Goal: Information Seeking & Learning: Learn about a topic

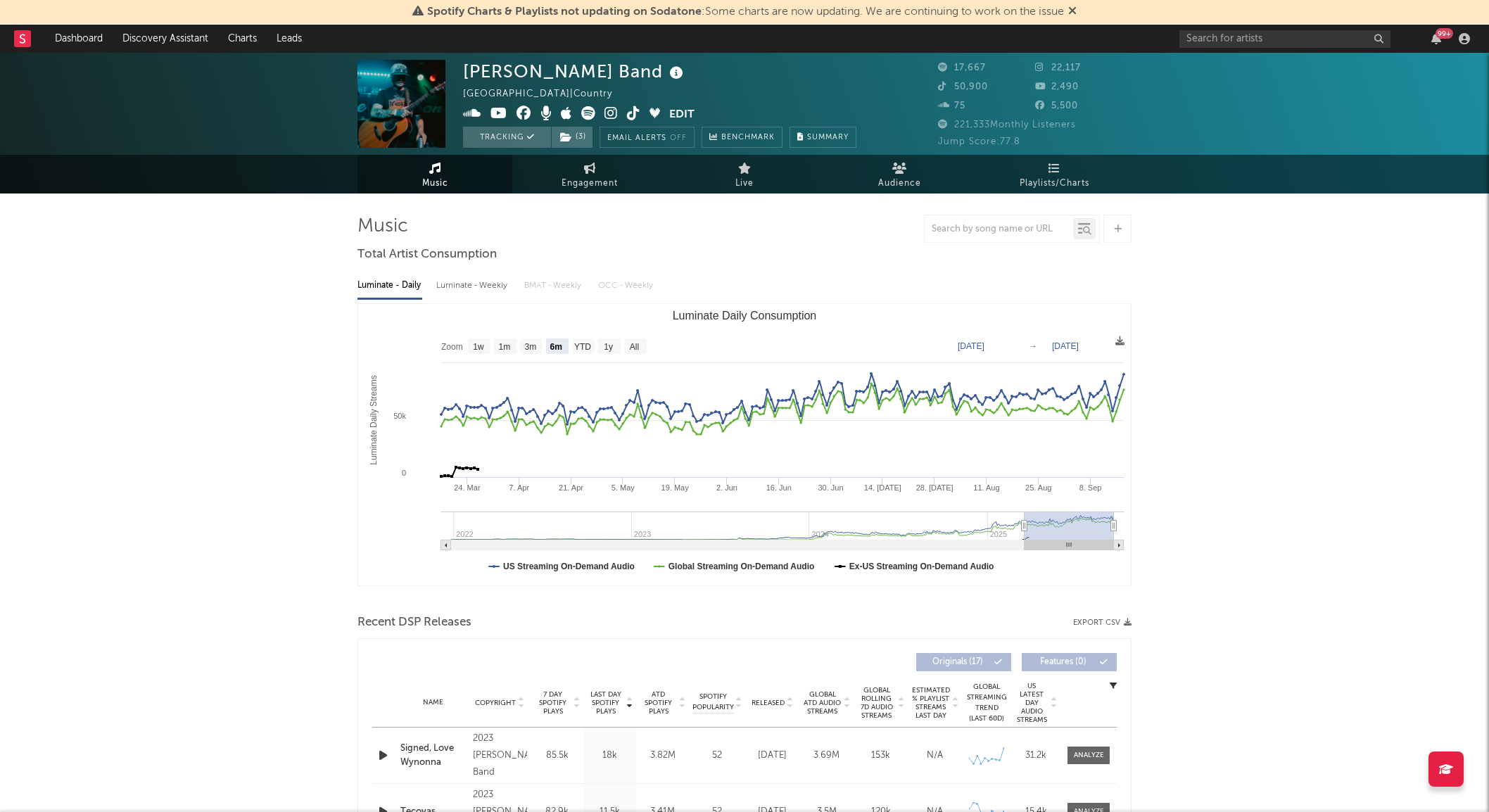
select select "6m"
click at [605, 347] on text "1y" at bounding box center [609, 346] width 9 height 10
select select "1y"
type input "[DATE]"
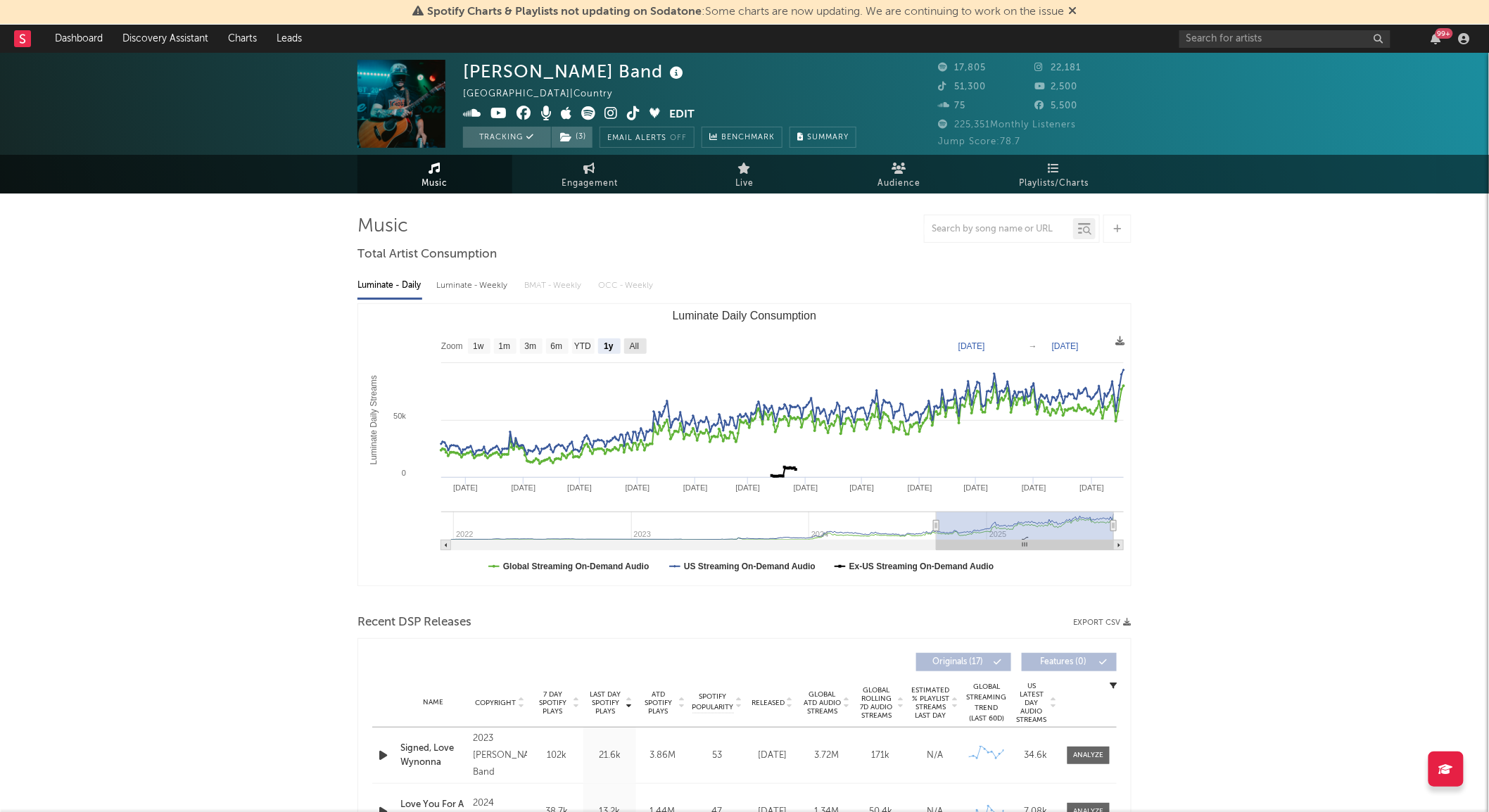
click at [628, 345] on rect "Luminate Daily Consumption" at bounding box center [636, 346] width 23 height 16
select select "All"
type input "[DATE]"
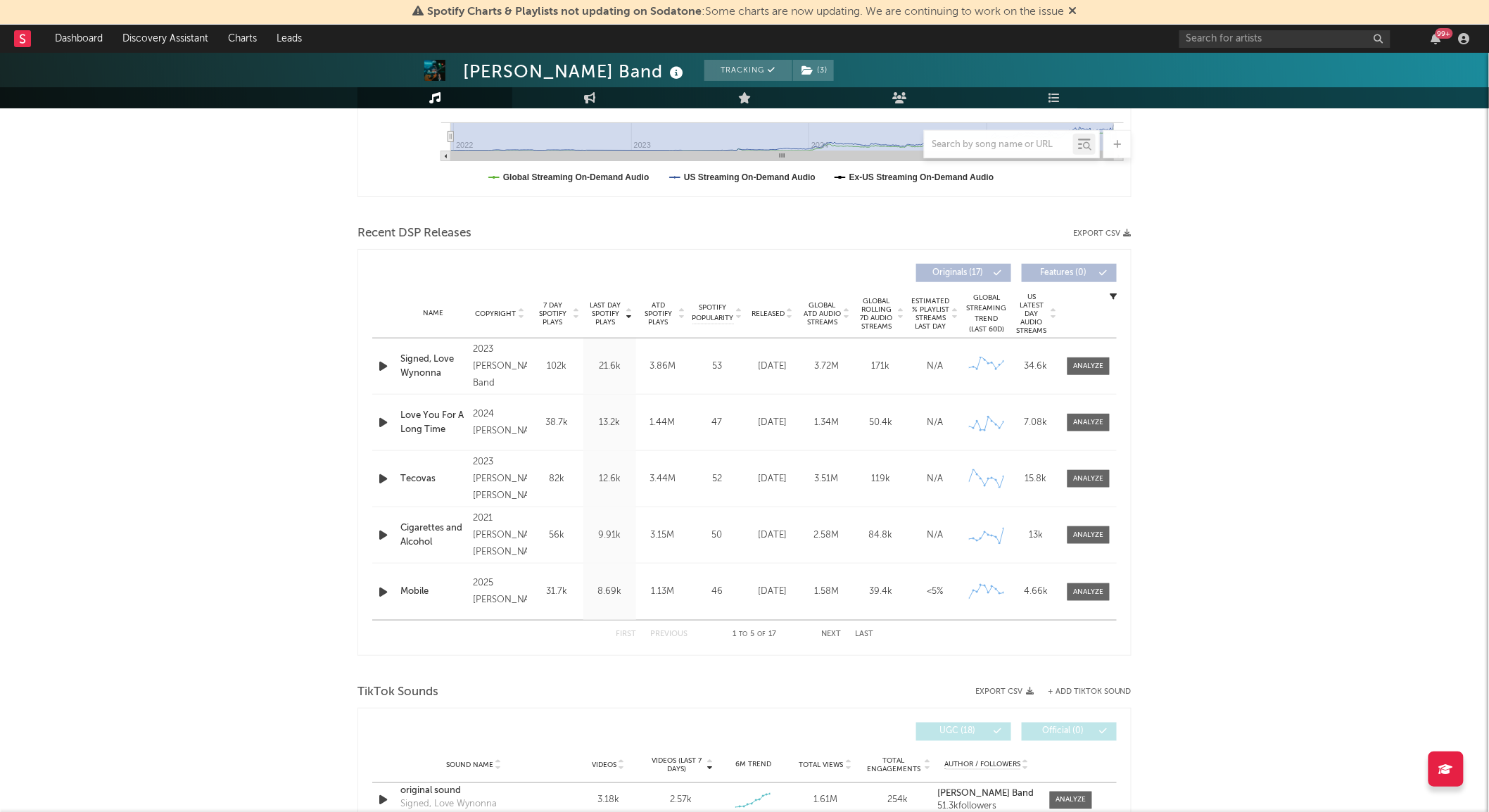
scroll to position [399, 0]
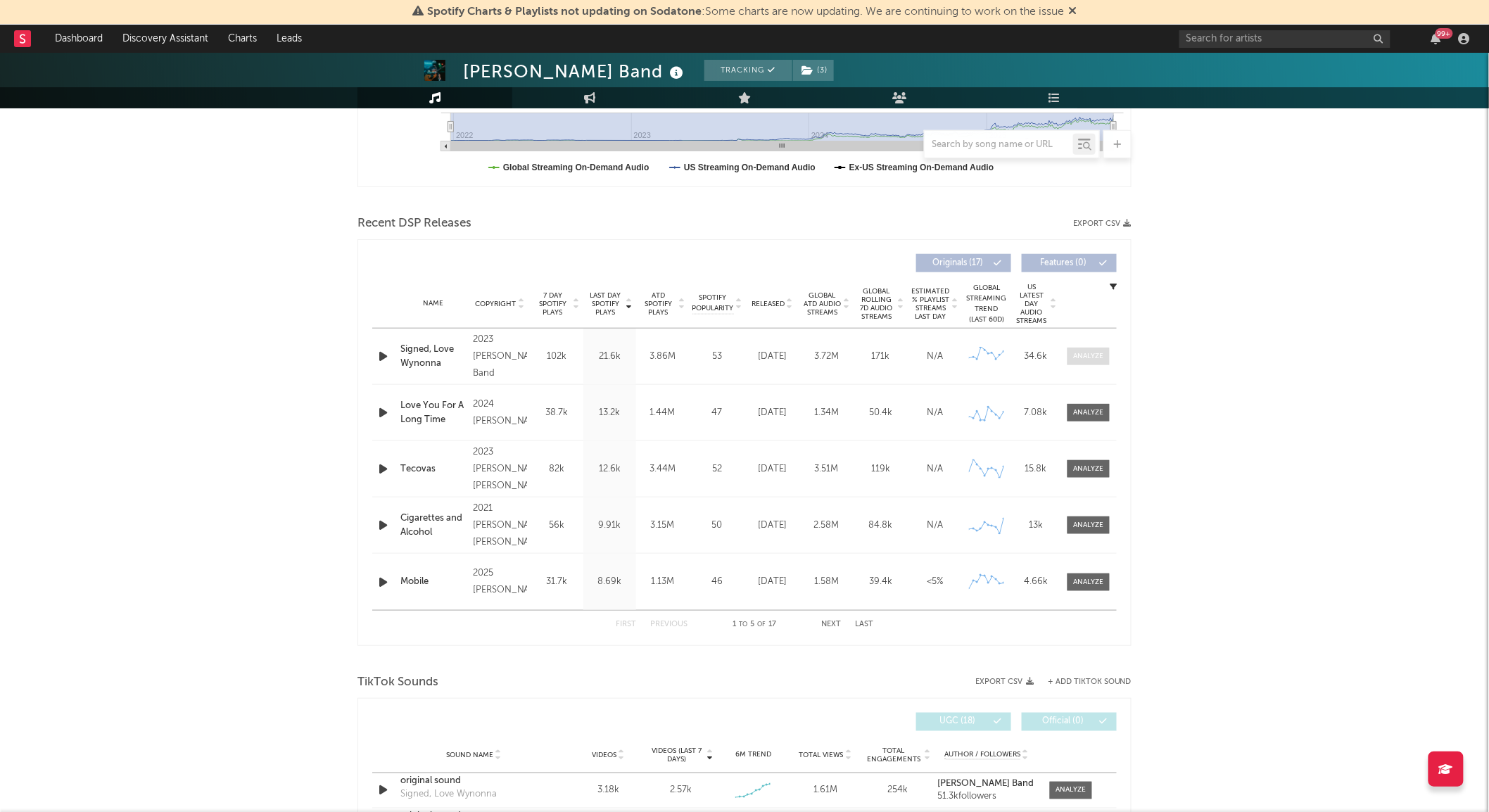
click at [1094, 360] on div at bounding box center [1089, 357] width 30 height 11
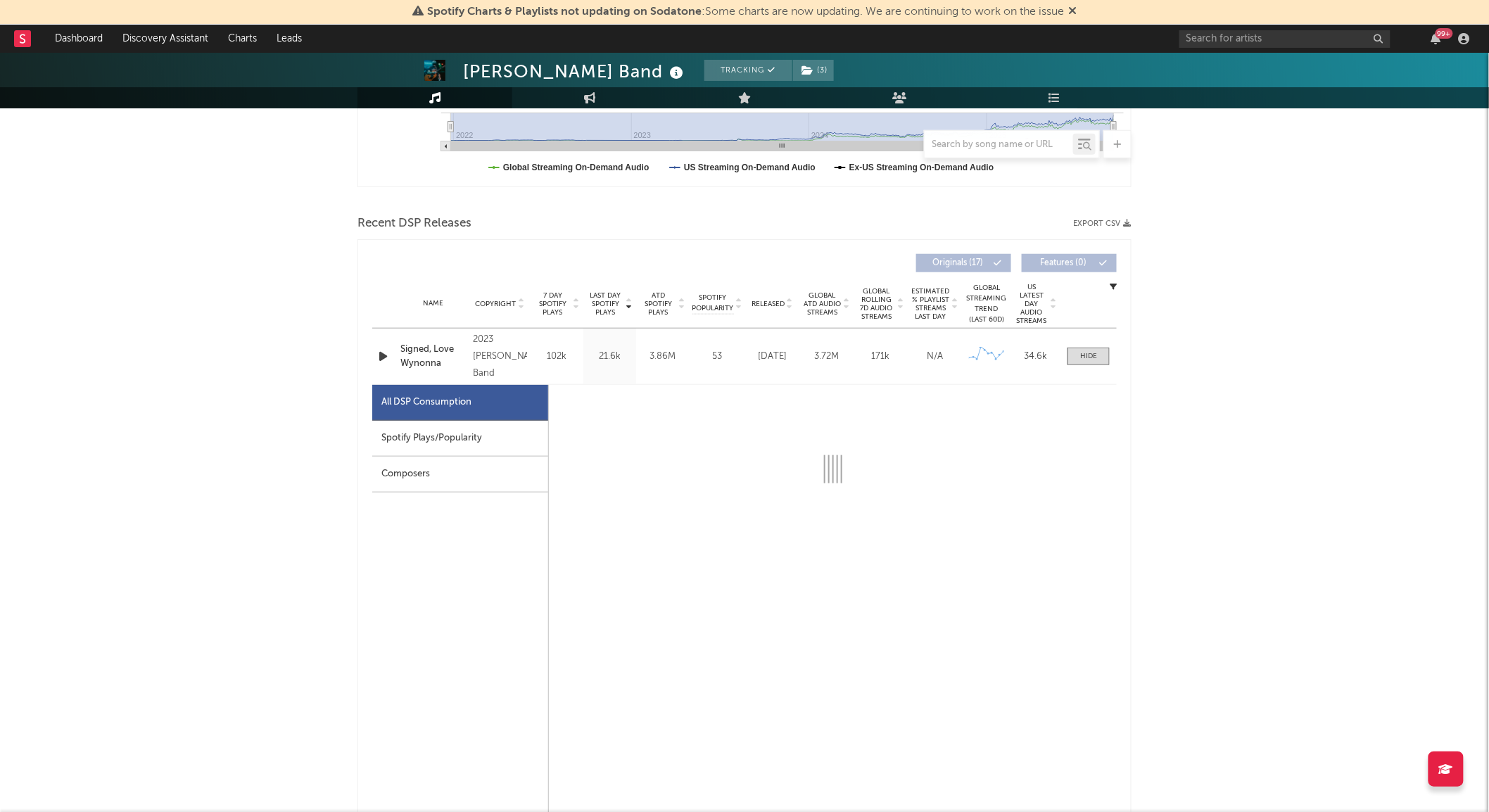
select select "6m"
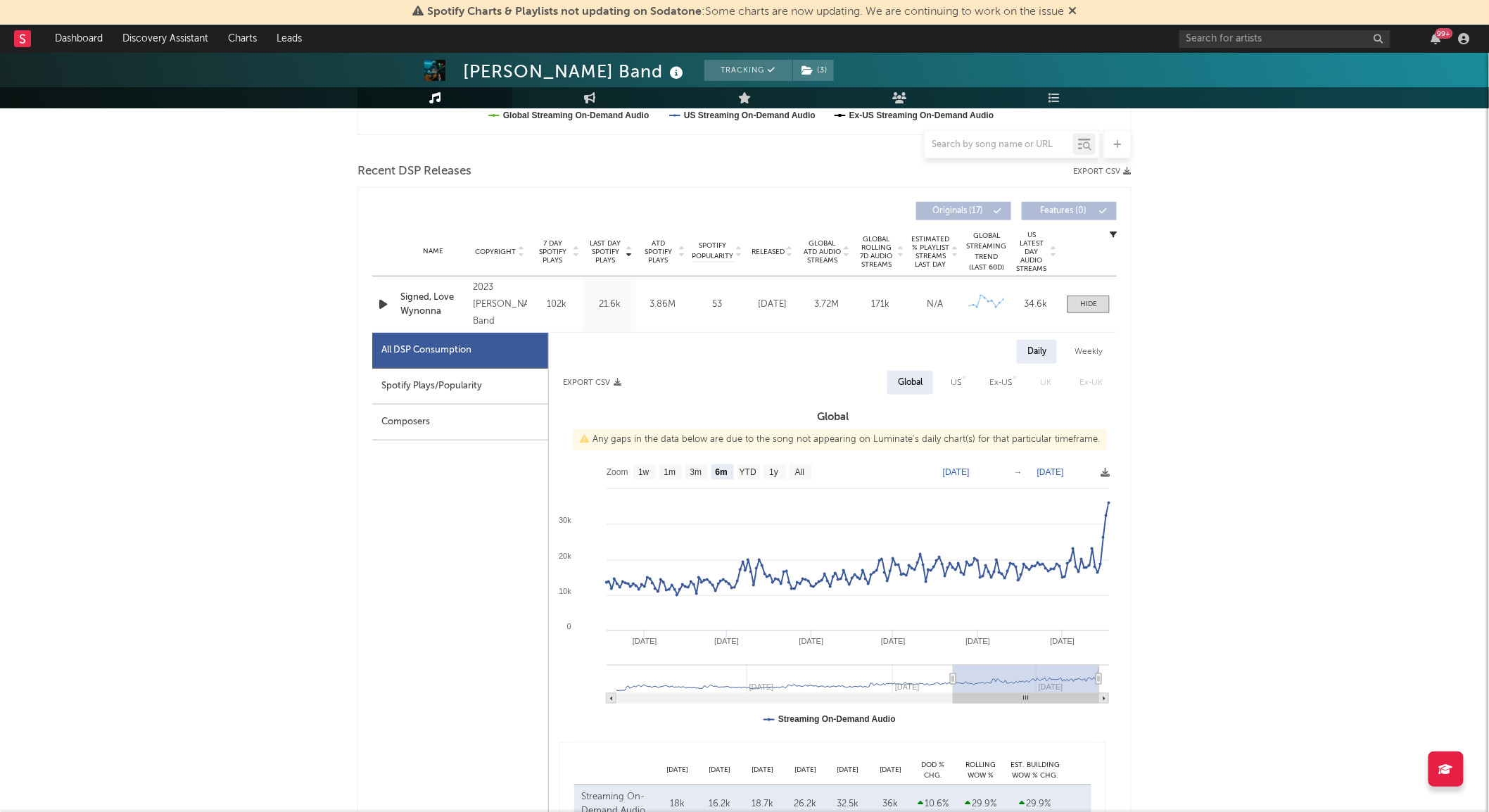
scroll to position [452, 0]
click at [490, 391] on div "Spotify Plays/Popularity" at bounding box center [460, 386] width 176 height 36
select select "6m"
select select "1w"
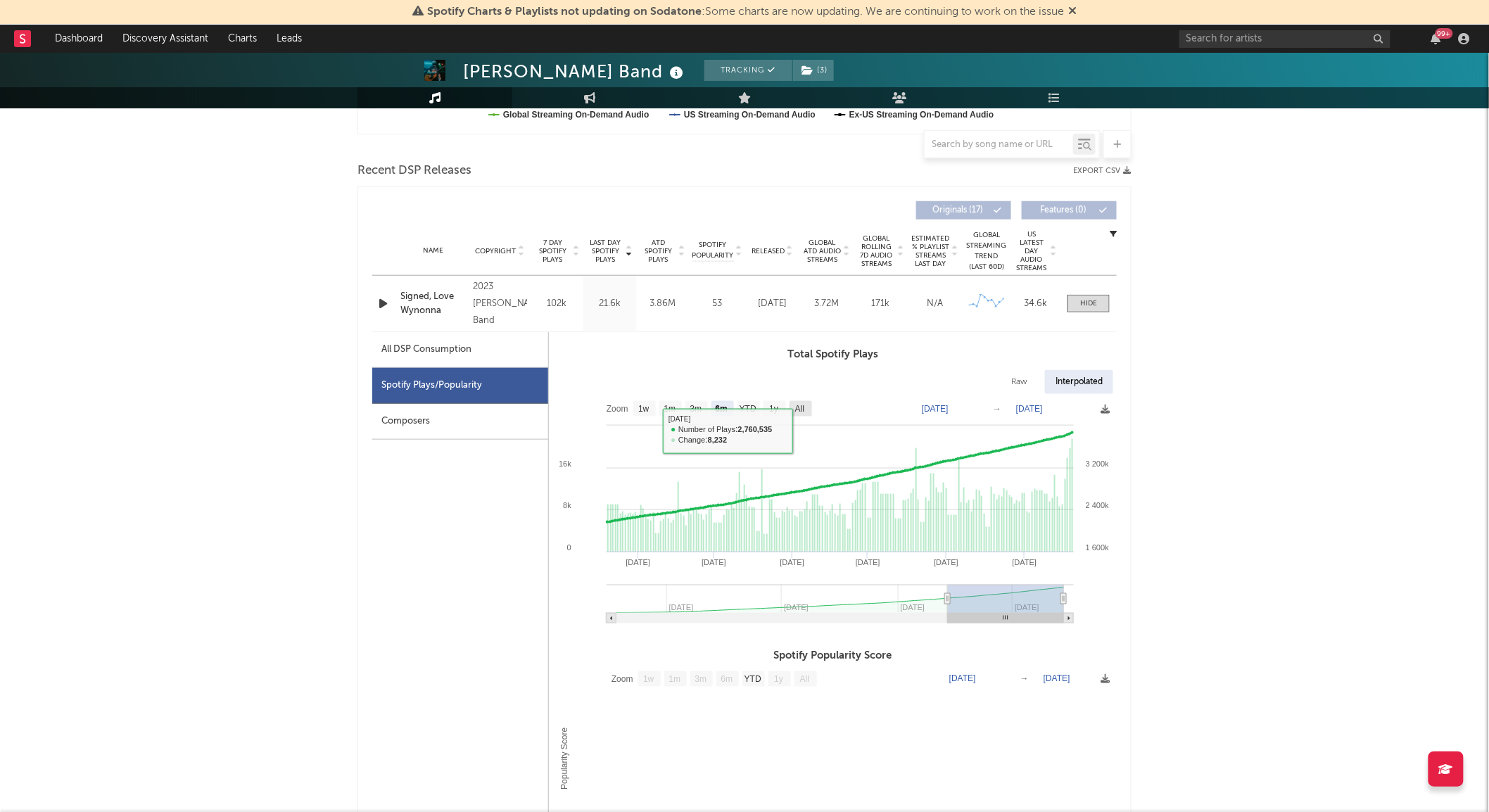
click at [803, 402] on rect at bounding box center [801, 409] width 23 height 16
select select "All"
type input "[DATE]"
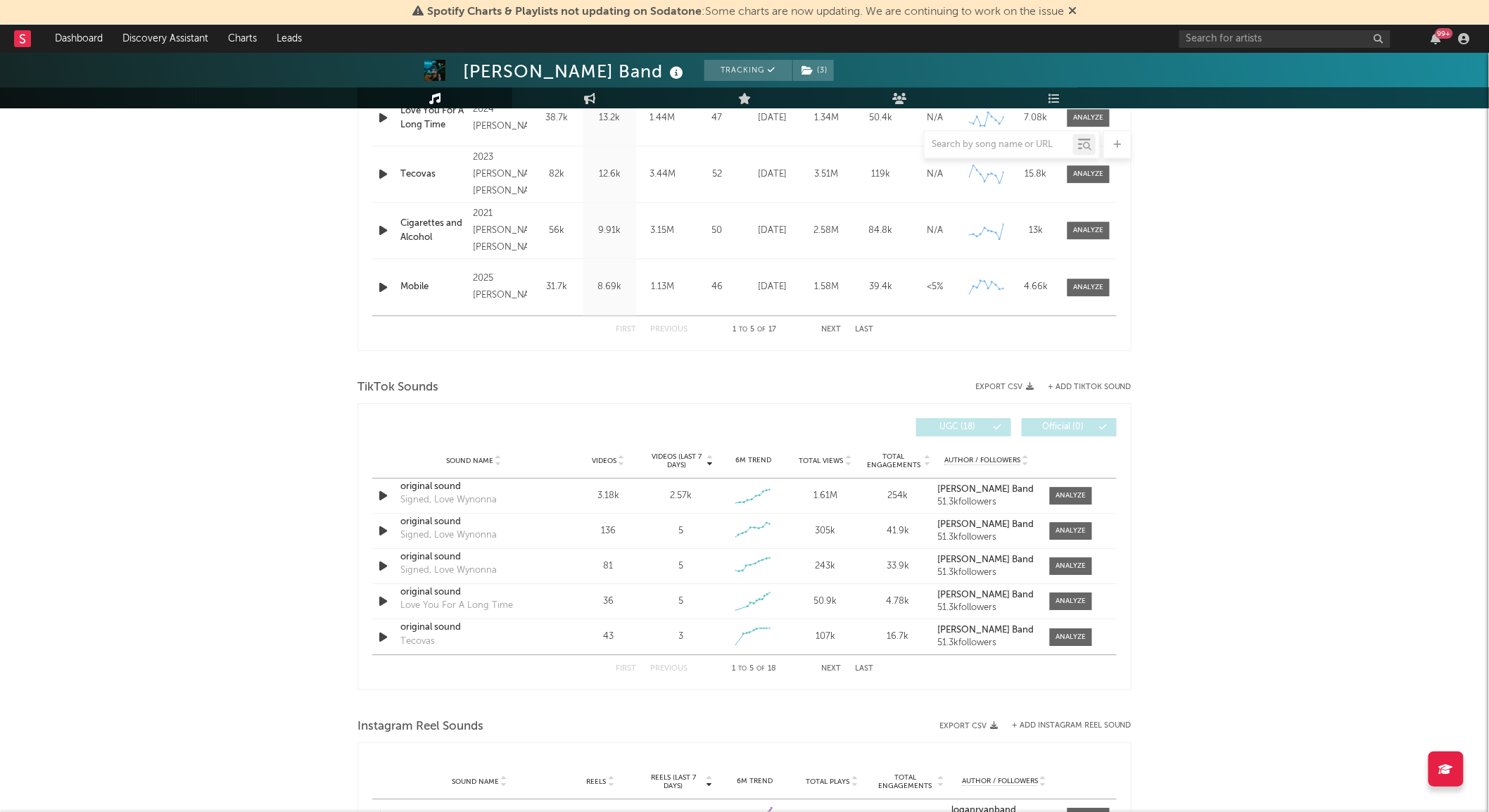
scroll to position [1365, 0]
click at [1076, 494] on div at bounding box center [1072, 494] width 30 height 11
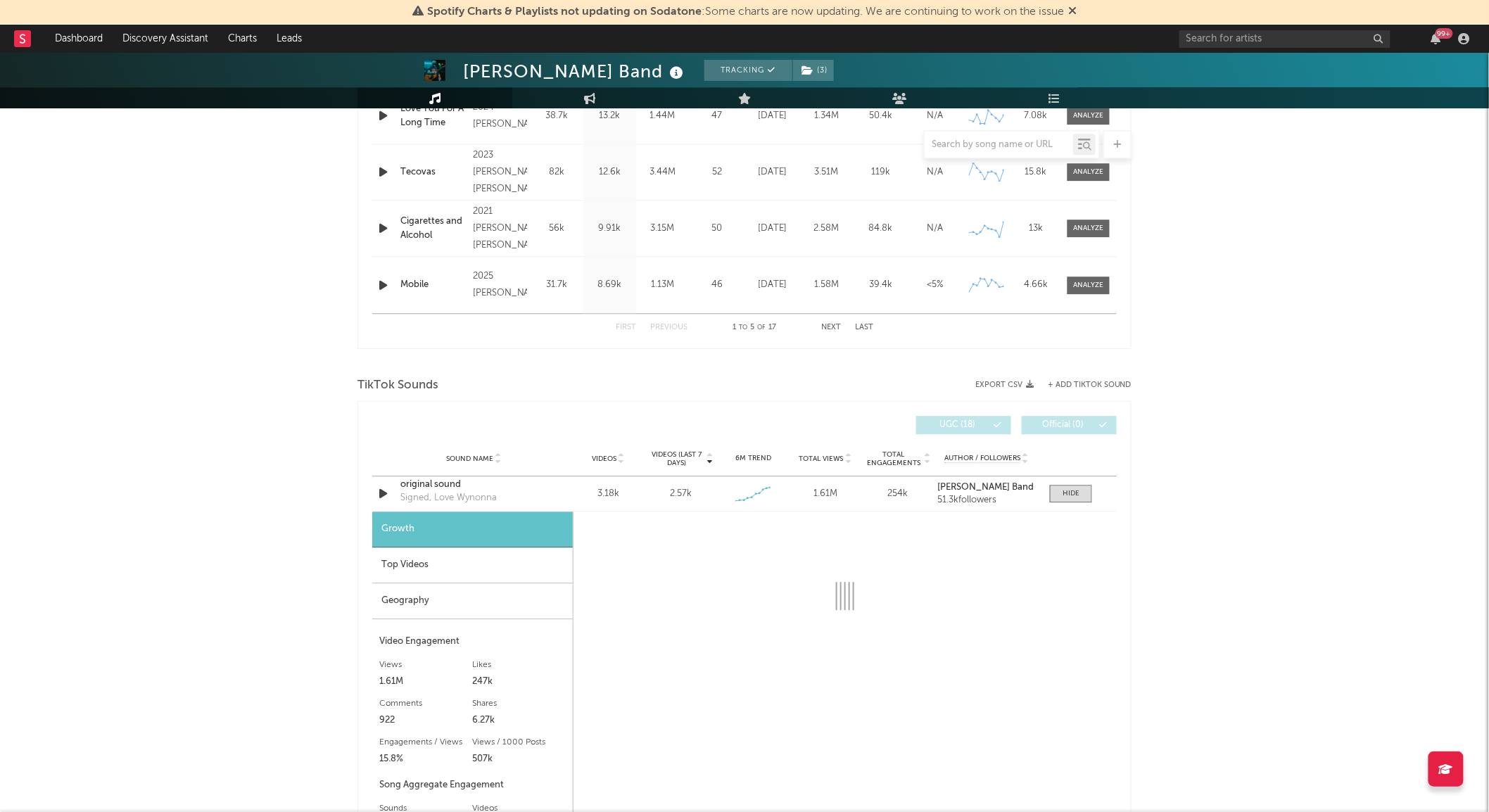
select select "1w"
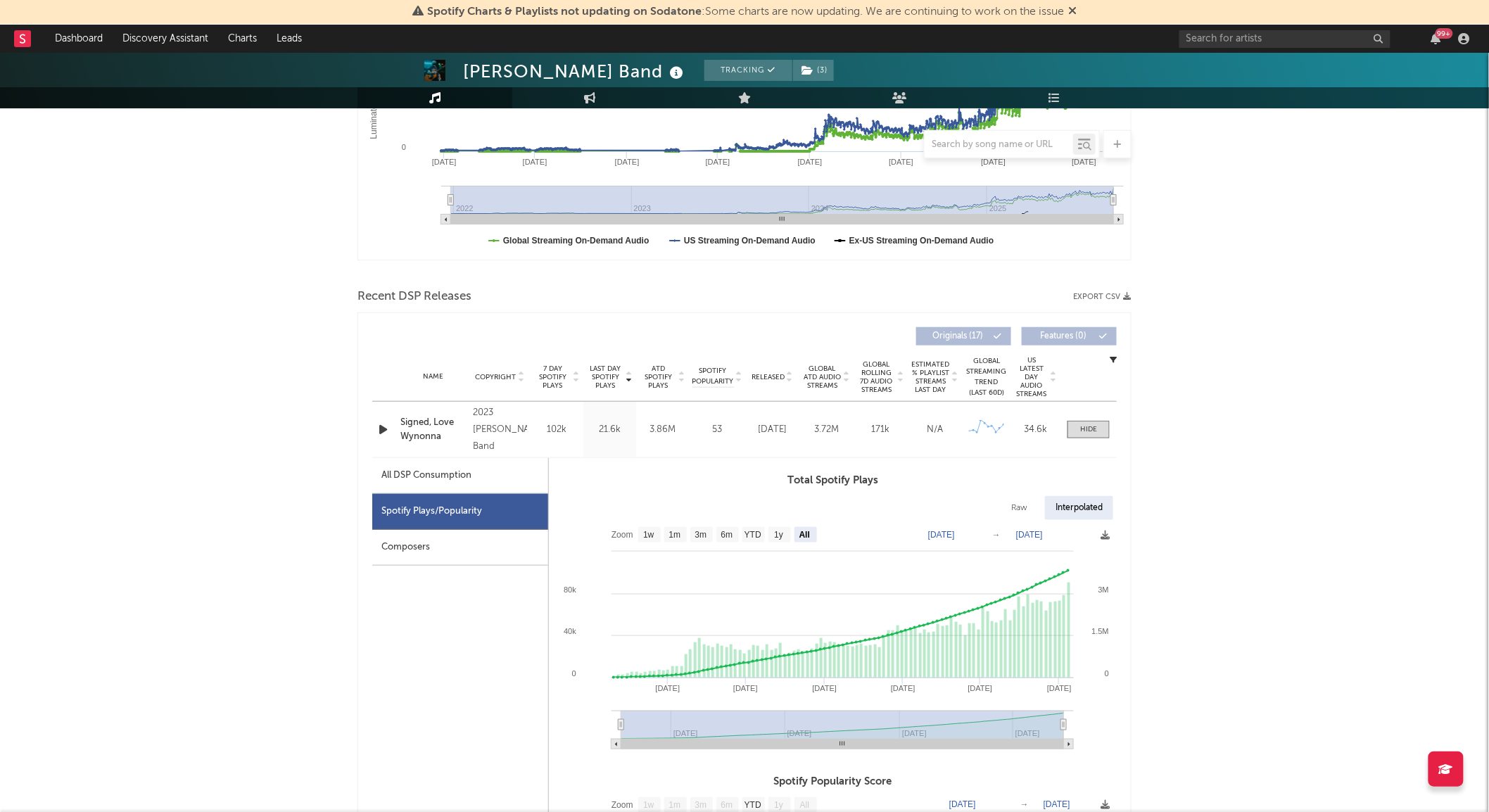
scroll to position [0, 0]
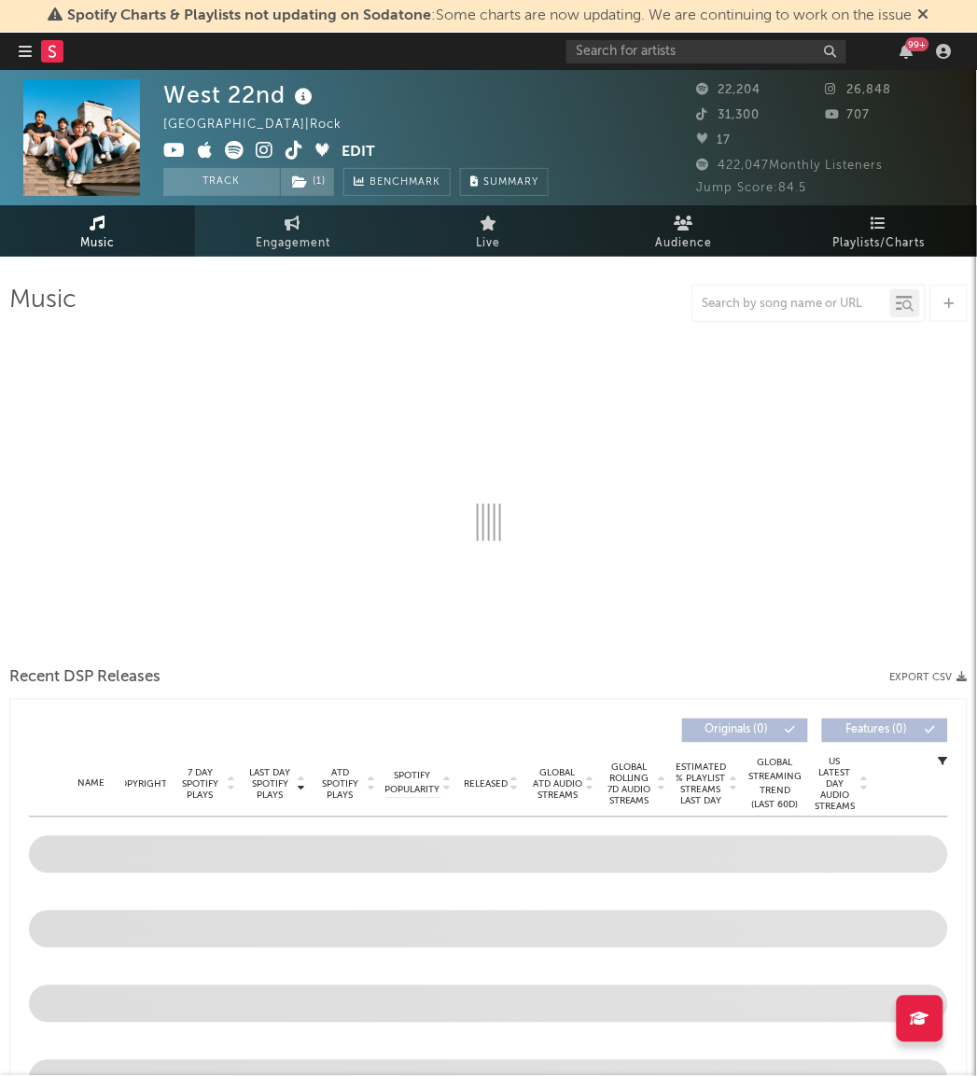
select select "6m"
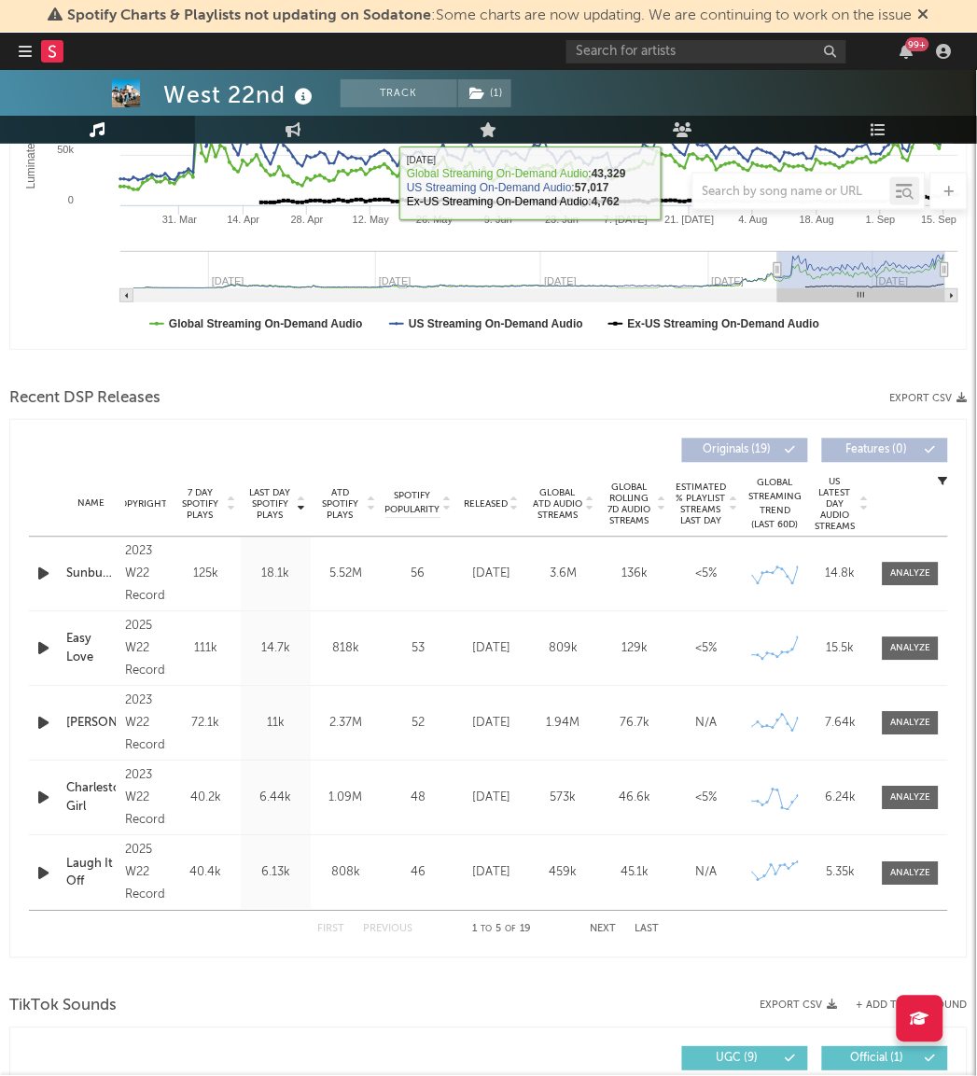
scroll to position [429, 0]
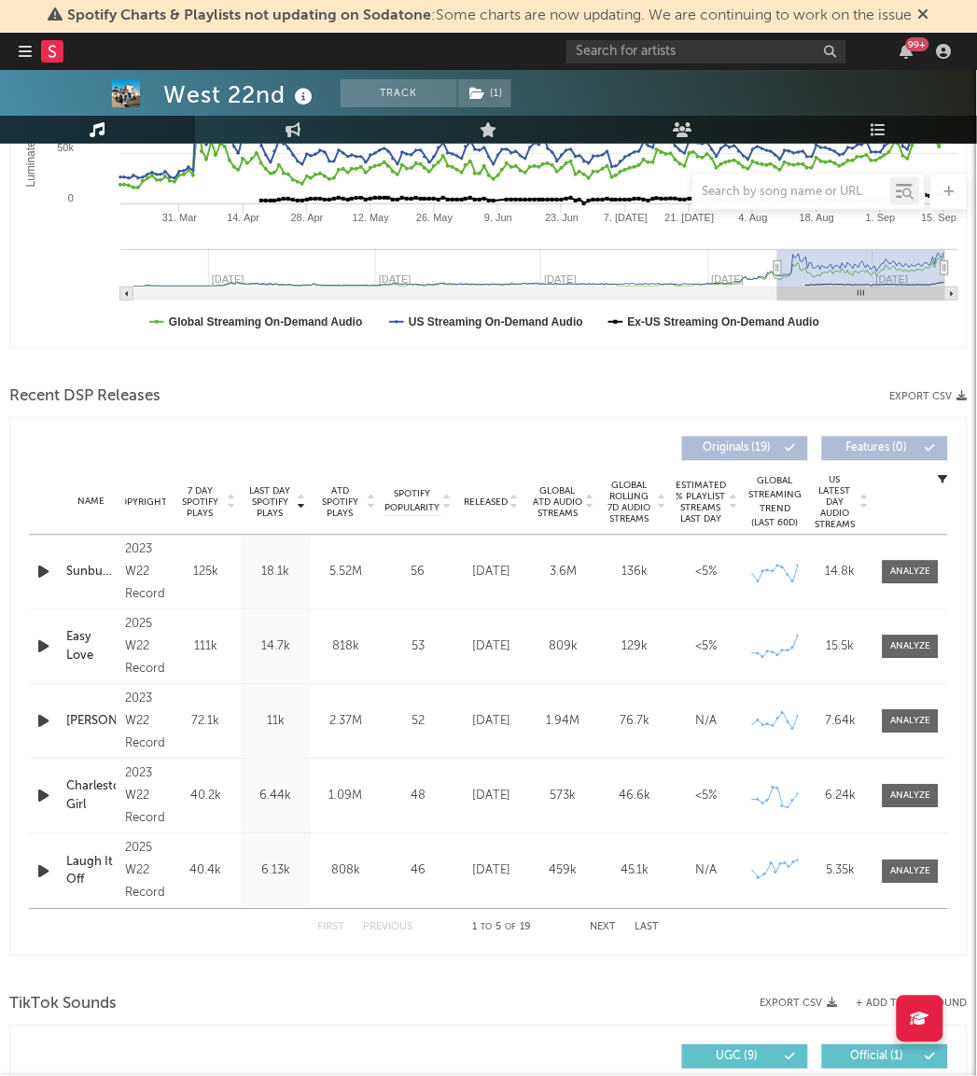
click at [275, 500] on span "Last Day Spotify Plays" at bounding box center [269, 503] width 49 height 34
click at [905, 567] on div at bounding box center [911, 572] width 40 height 14
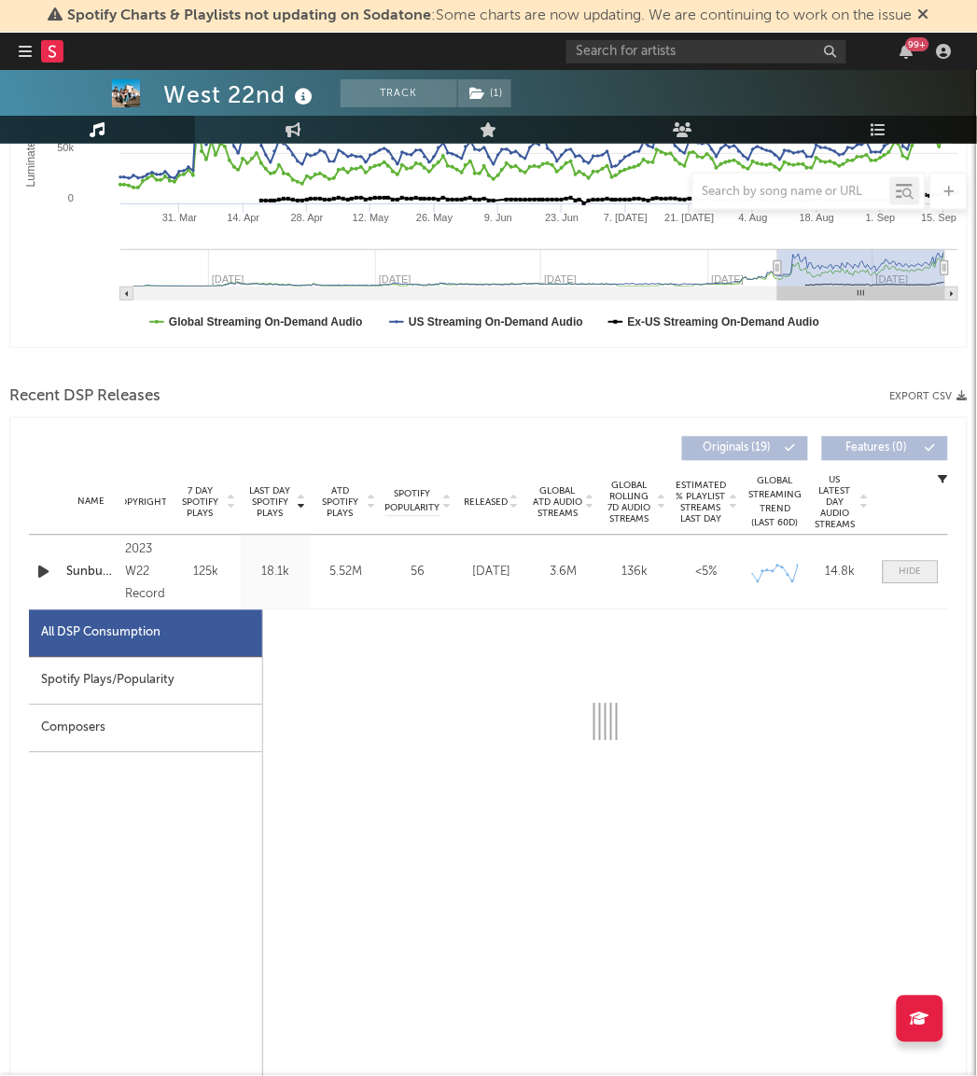
select select "6m"
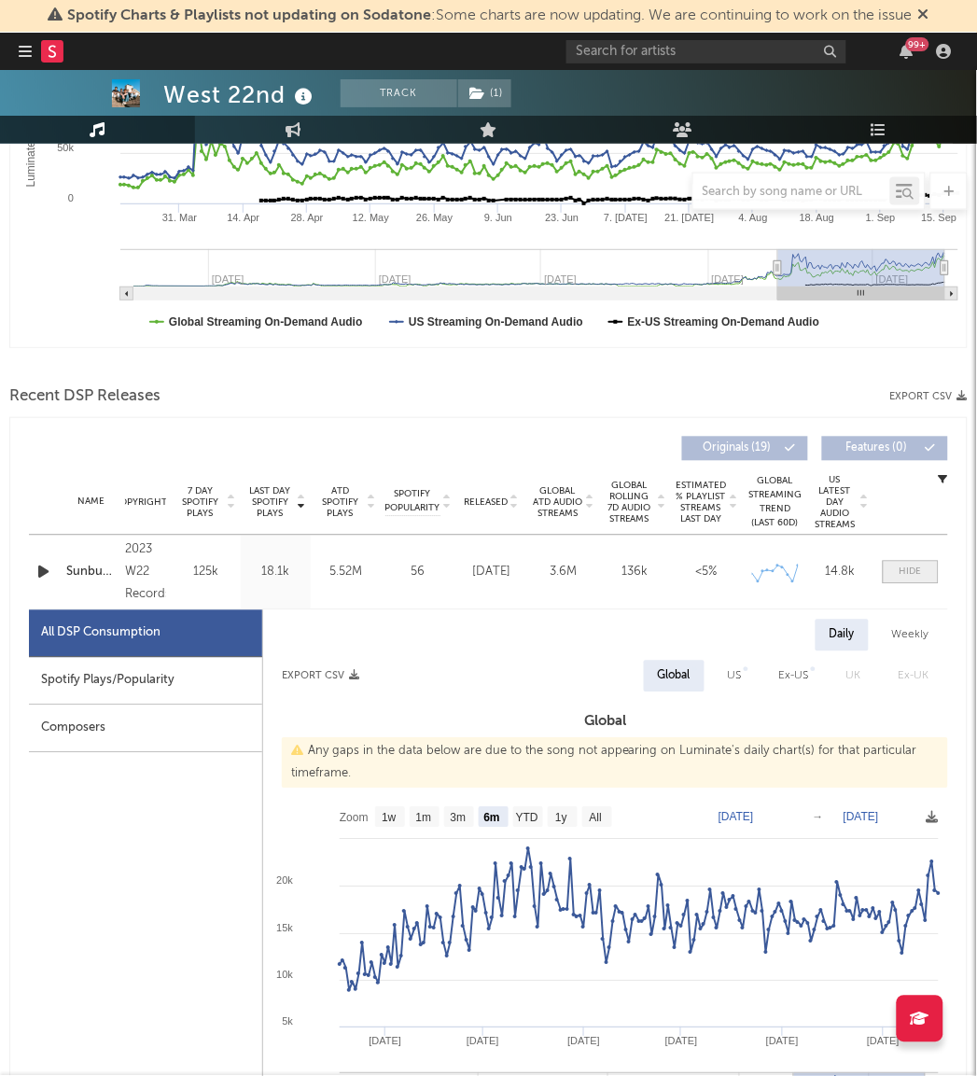
click at [905, 567] on div at bounding box center [911, 572] width 22 height 14
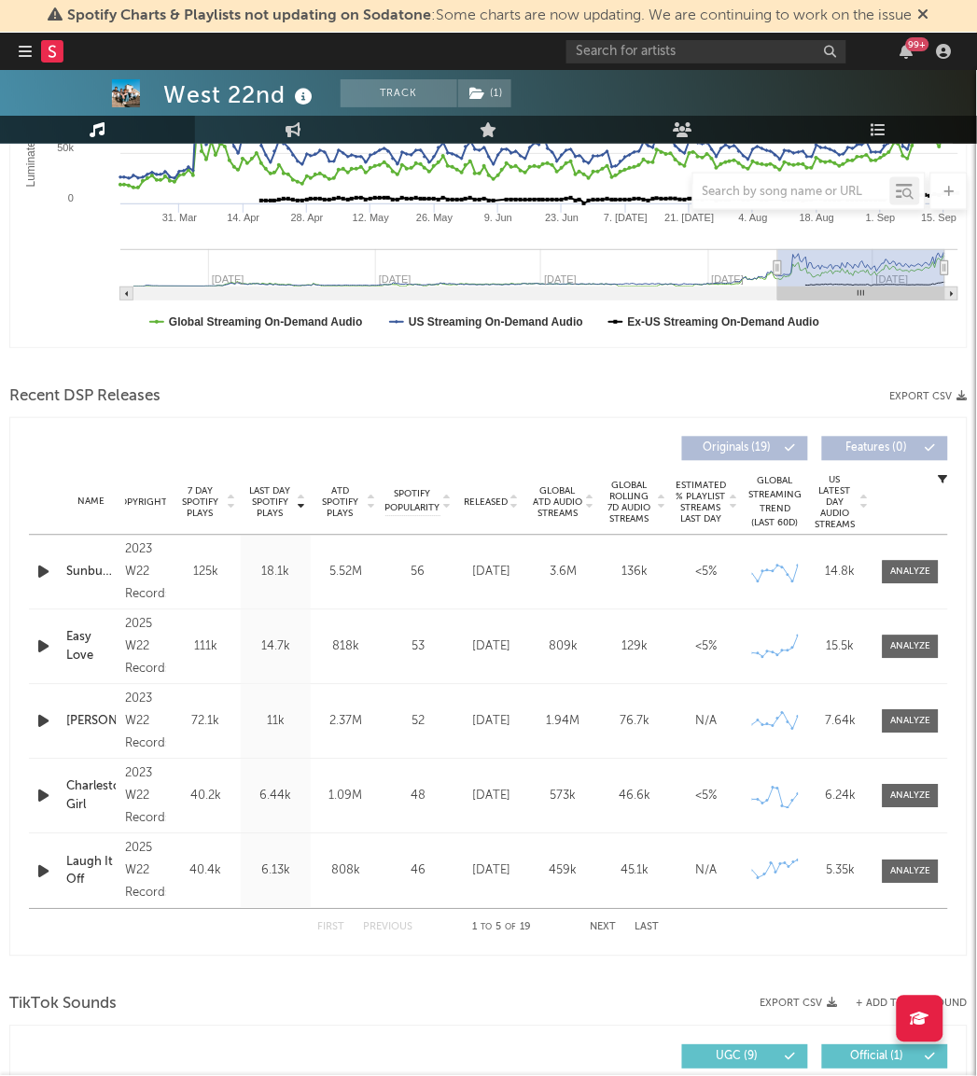
click at [647, 492] on span "Global Rolling 7D Audio Streams" at bounding box center [629, 503] width 51 height 45
click at [925, 654] on div at bounding box center [911, 647] width 40 height 14
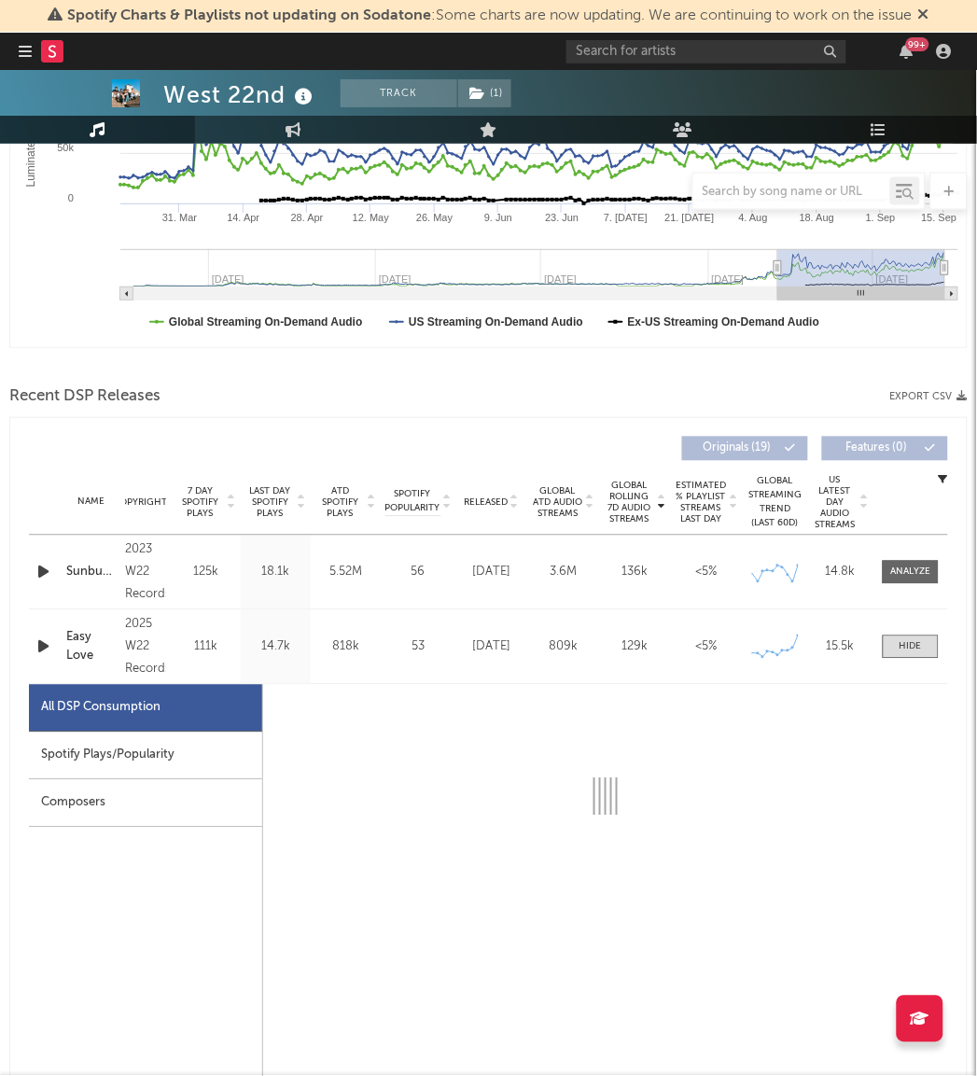
select select "1w"
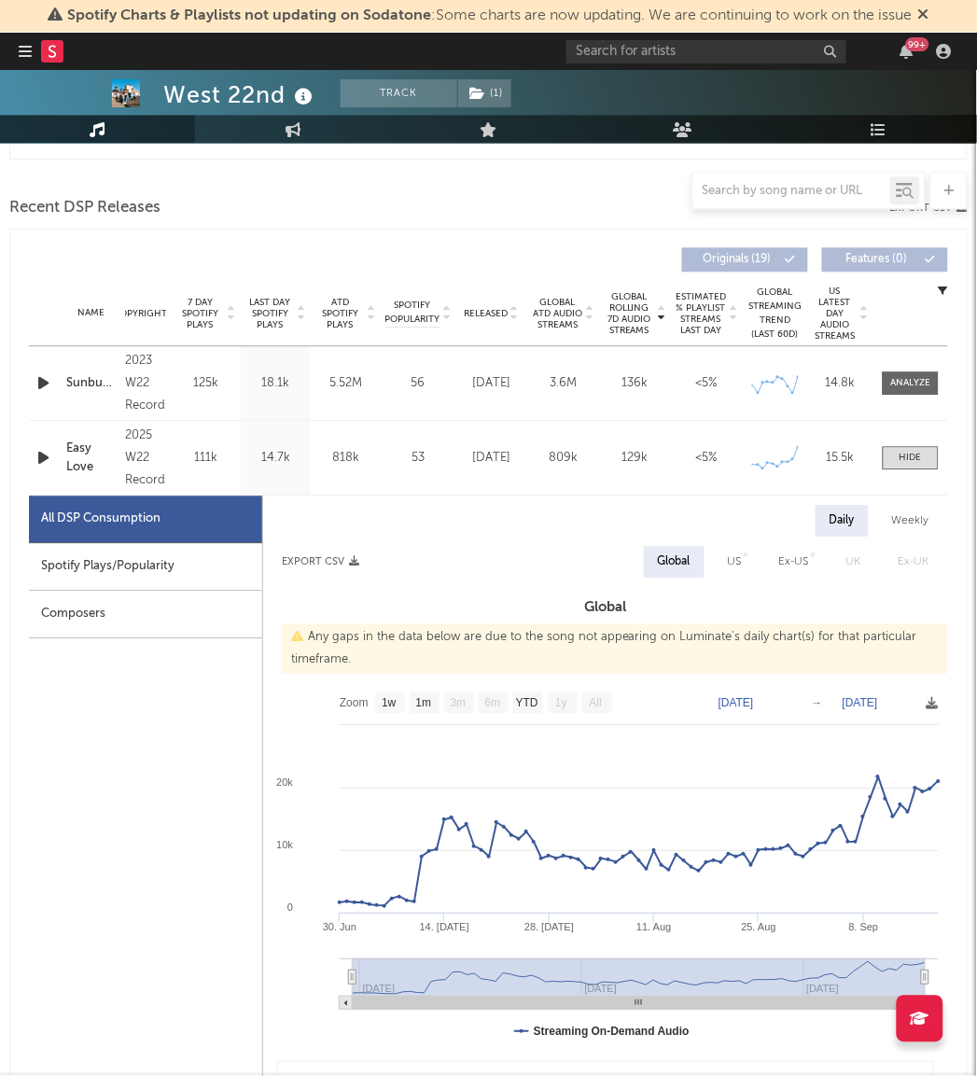
scroll to position [619, 0]
click at [907, 453] on div at bounding box center [911, 458] width 22 height 14
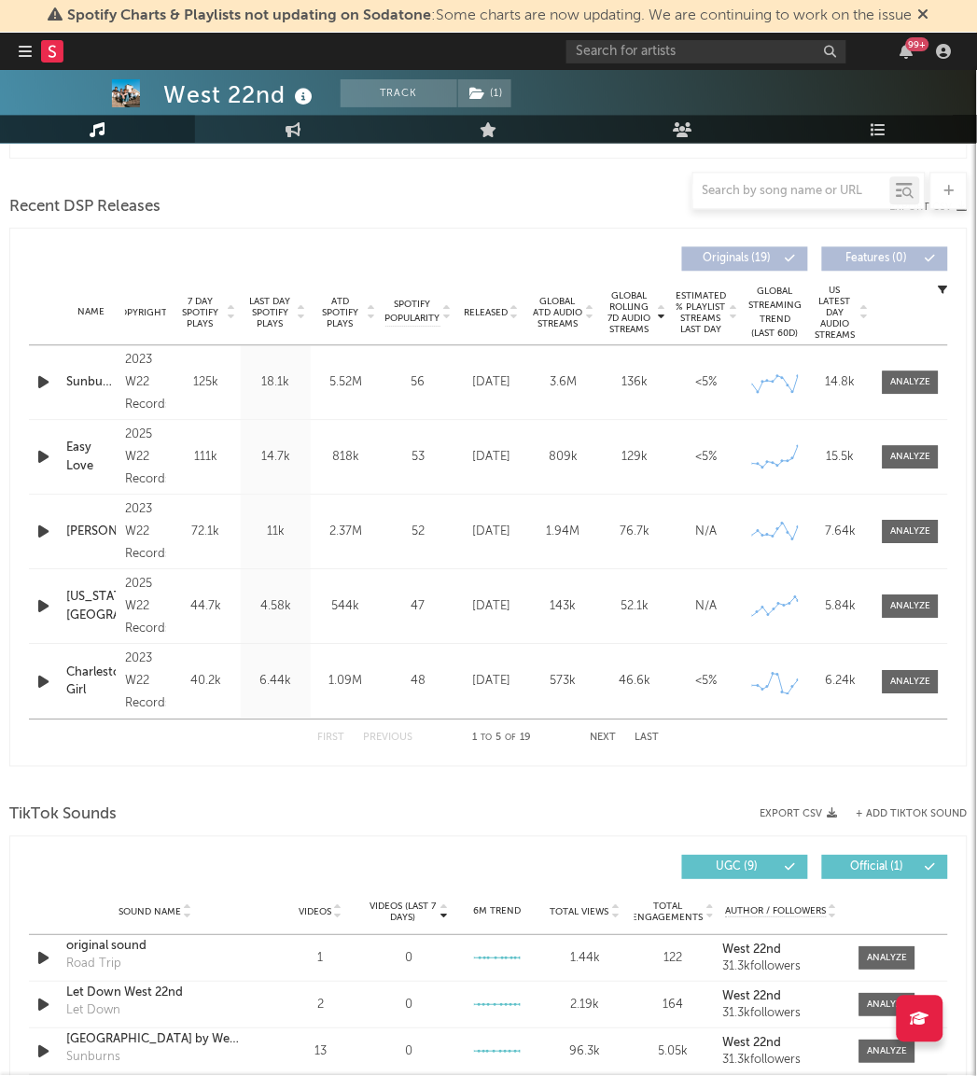
click at [192, 310] on span "7 Day Spotify Plays" at bounding box center [199, 314] width 49 height 34
click at [280, 312] on span "Last Day Spotify Plays" at bounding box center [269, 314] width 49 height 34
click at [635, 312] on span "Global Rolling 7D Audio Streams" at bounding box center [629, 313] width 51 height 45
click at [669, 35] on div "99 +" at bounding box center [762, 51] width 392 height 37
click at [668, 49] on input "text" at bounding box center [706, 51] width 280 height 23
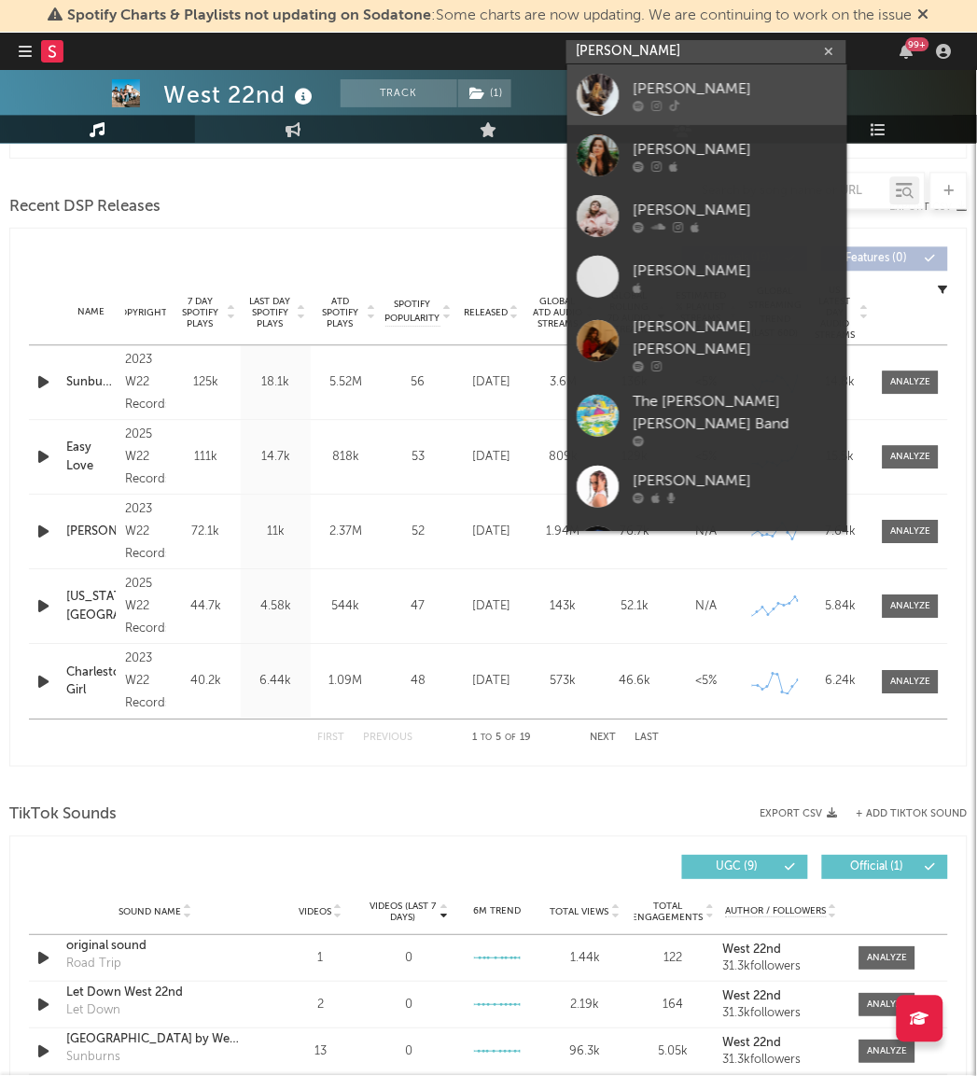
type input "fliss"
click at [645, 91] on div "fliss" at bounding box center [735, 88] width 205 height 22
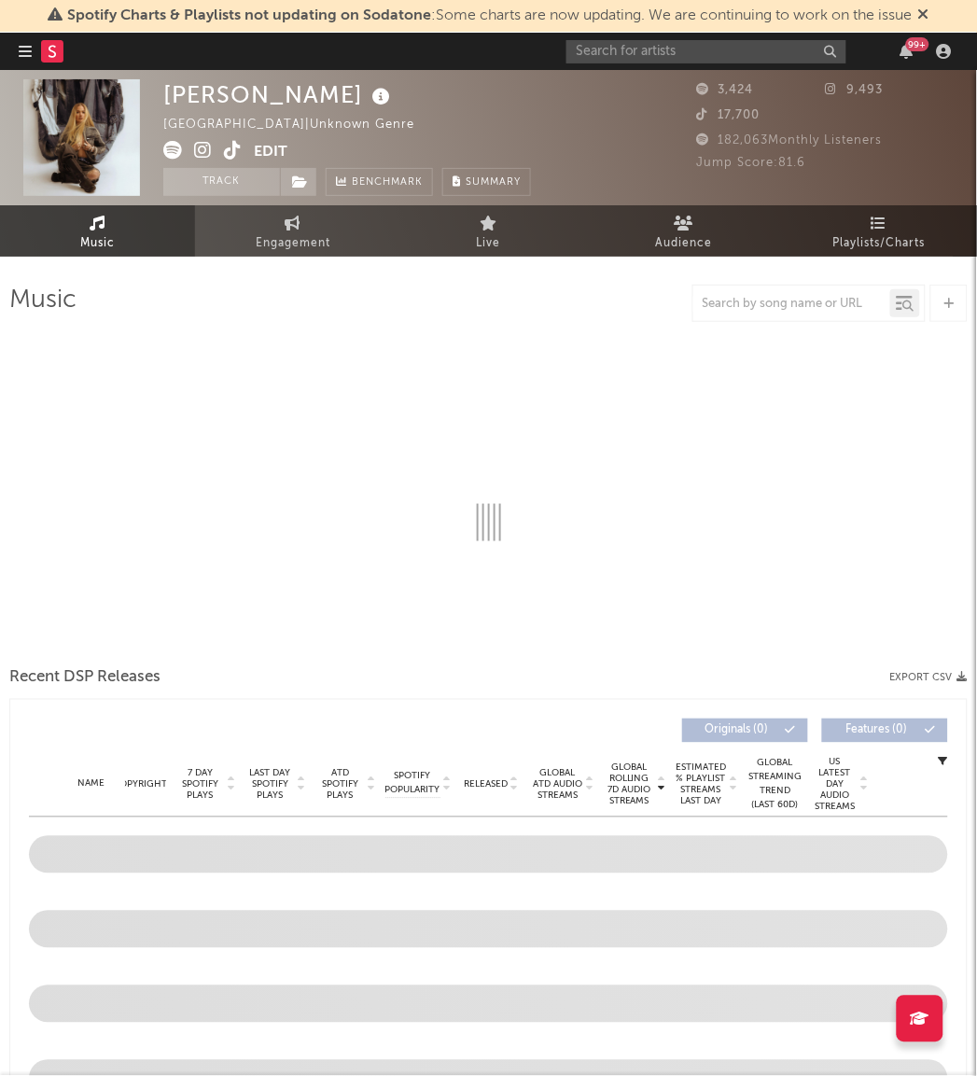
select select "1w"
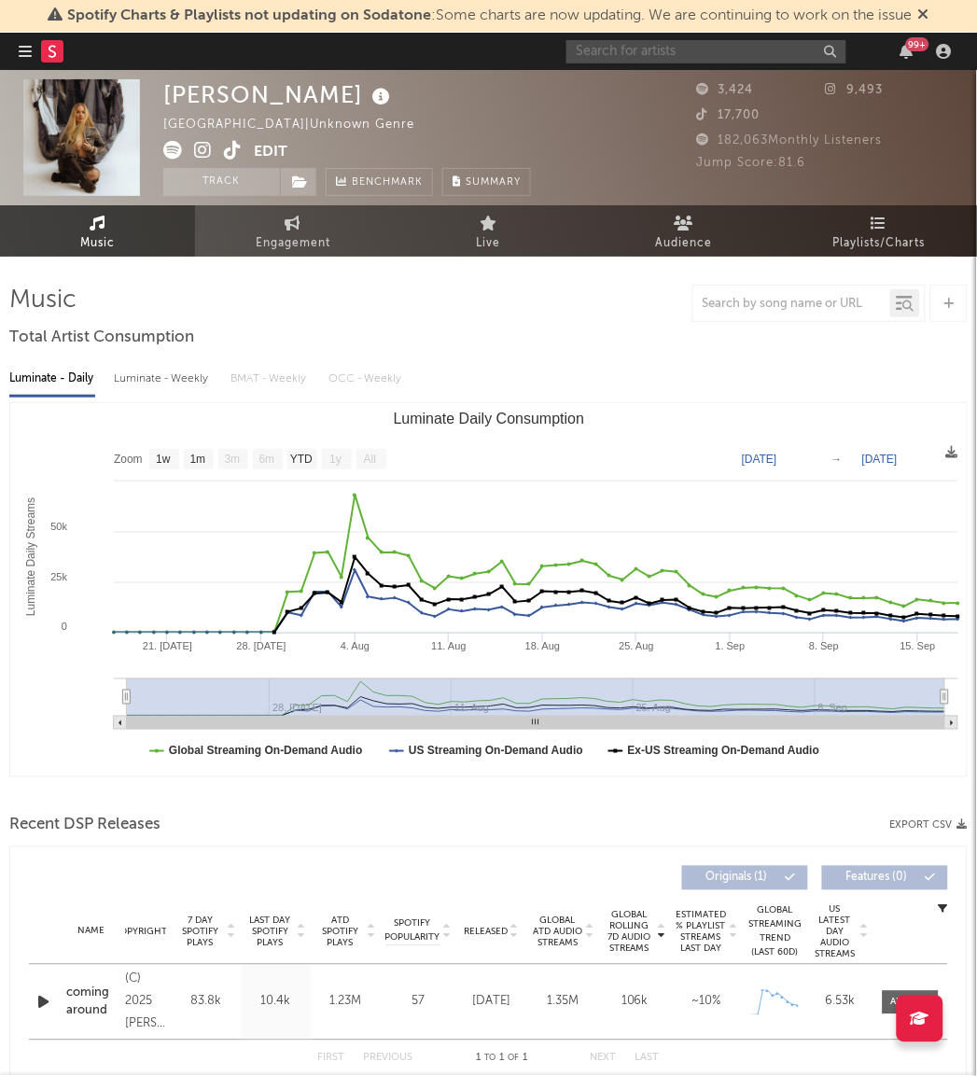
click at [607, 54] on input "text" at bounding box center [706, 51] width 280 height 23
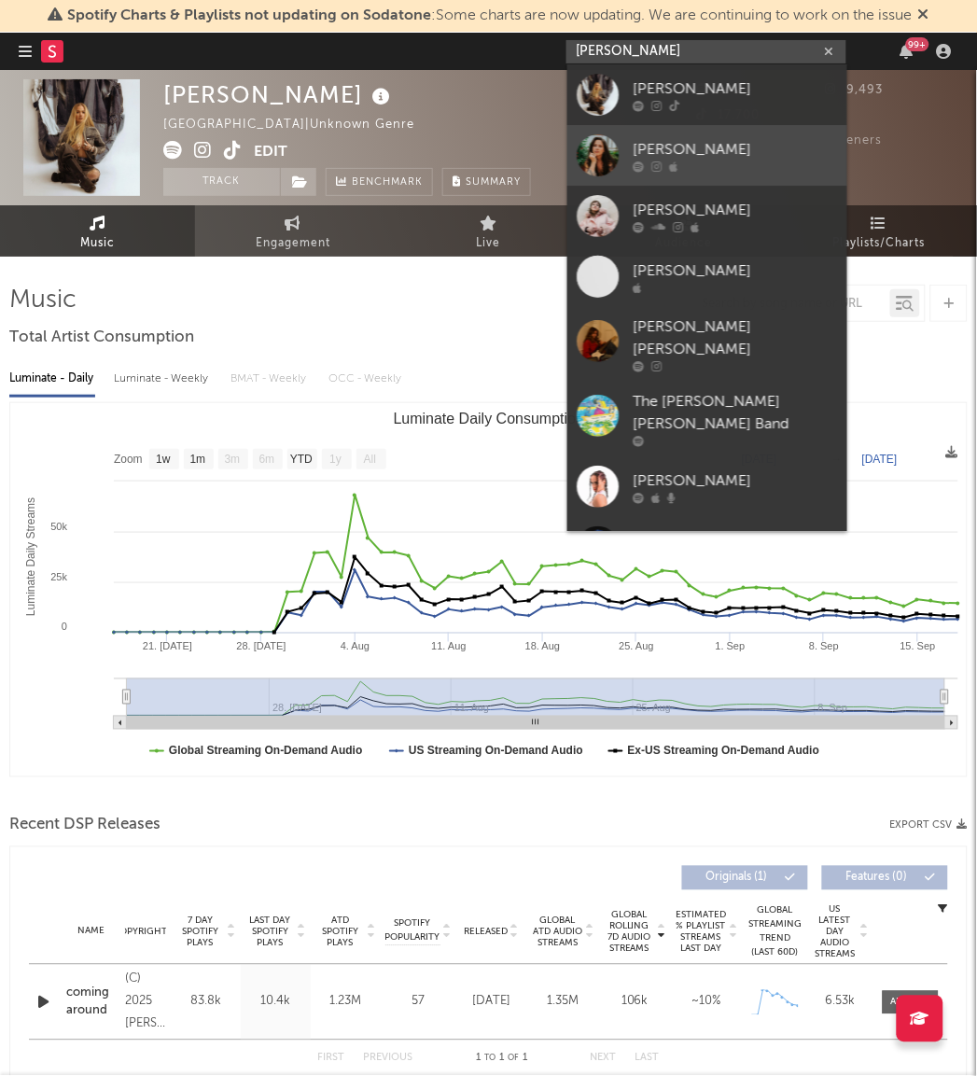
type input "fliss"
click at [598, 145] on div at bounding box center [598, 155] width 42 height 42
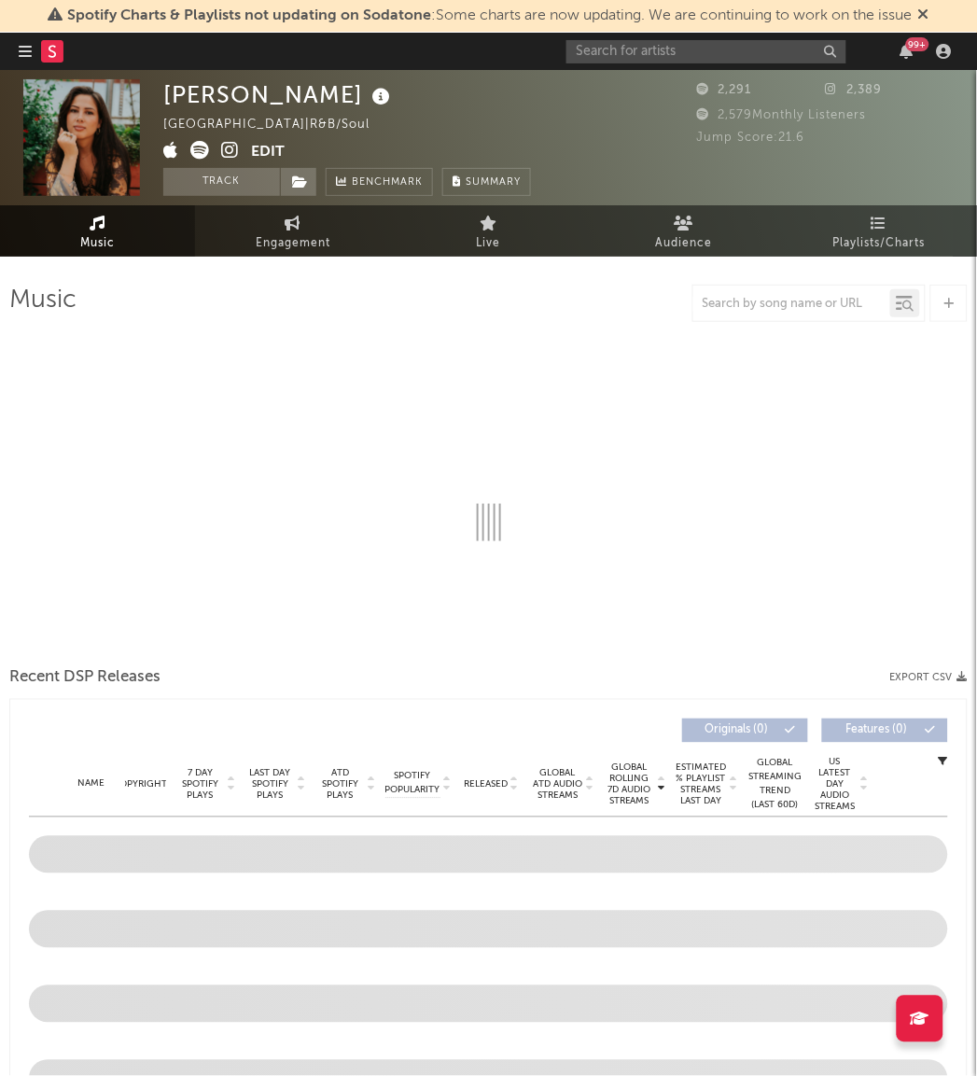
select select "1w"
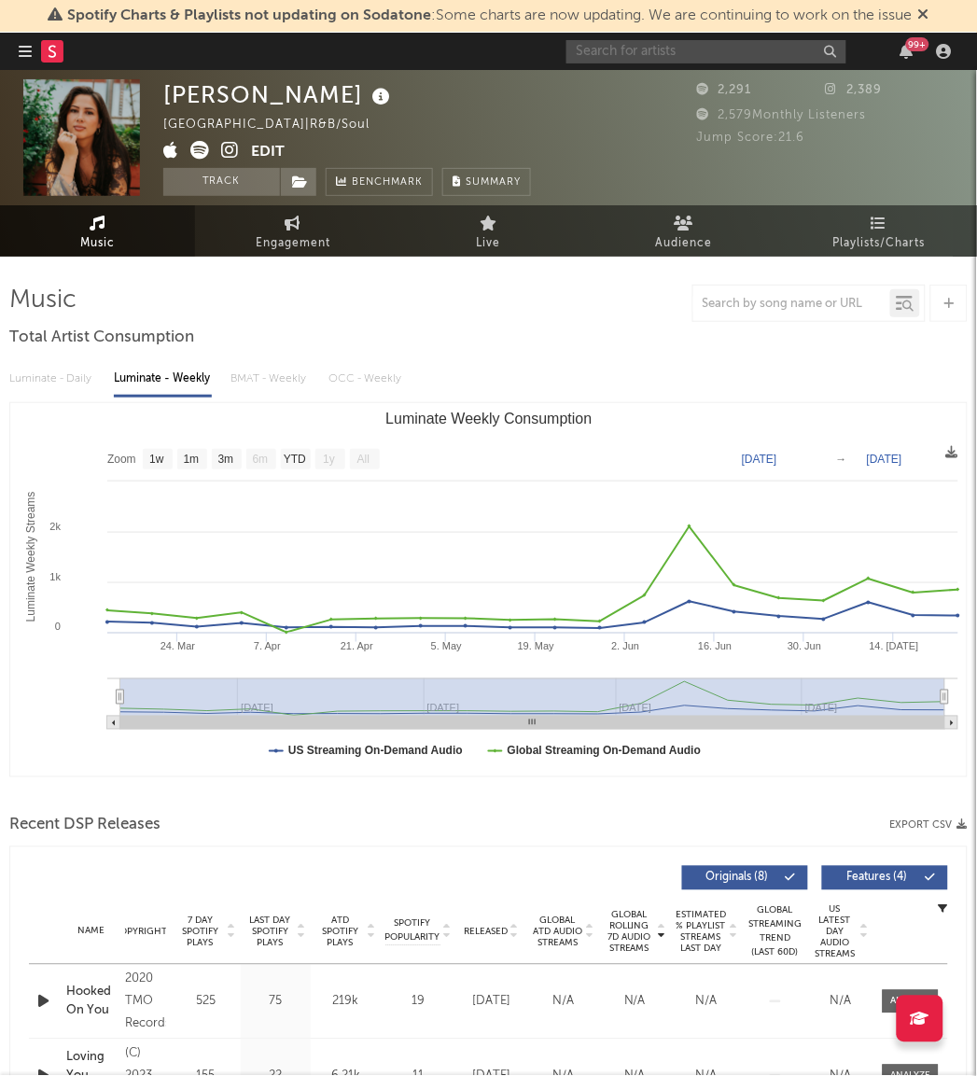
click at [614, 52] on input "text" at bounding box center [706, 51] width 280 height 23
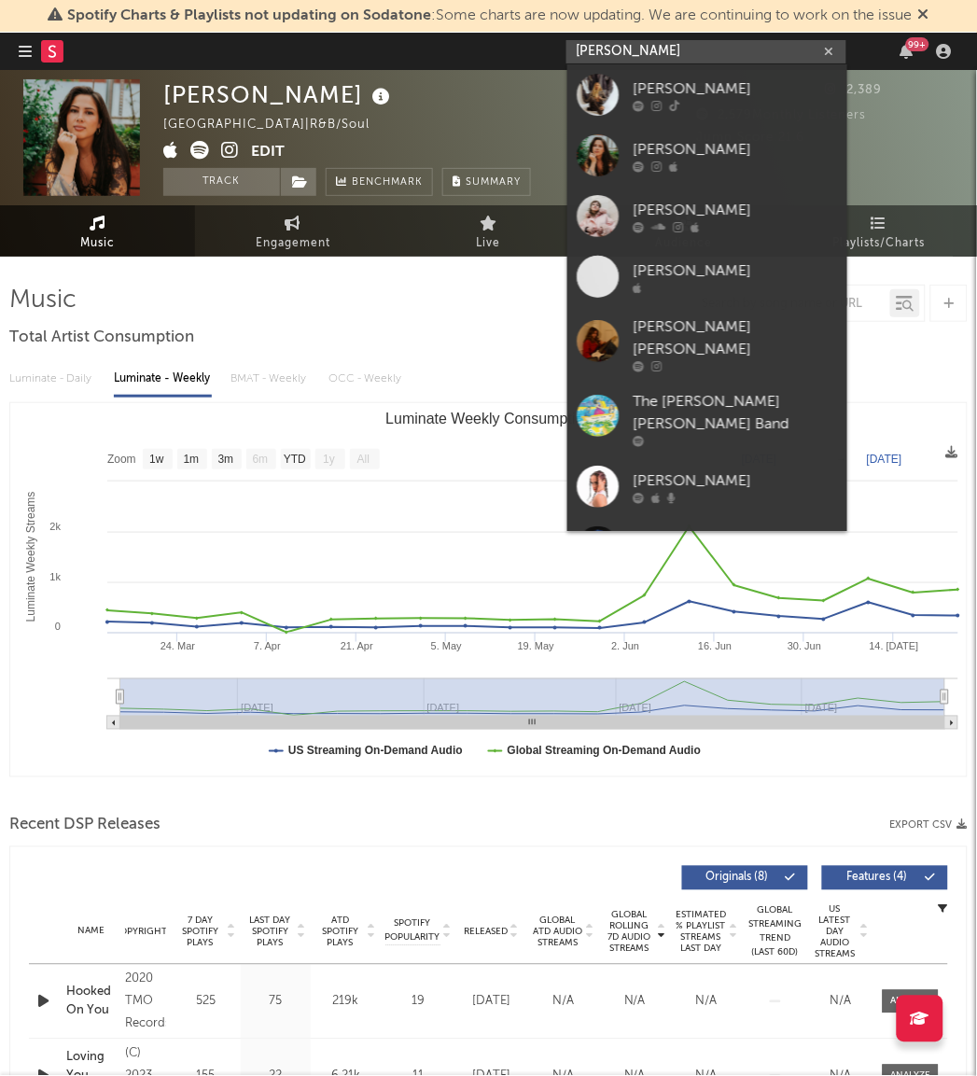
drag, startPoint x: 627, startPoint y: 49, endPoint x: 585, endPoint y: 58, distance: 43.0
click at [585, 58] on input "fliss" at bounding box center [706, 51] width 280 height 23
type input "f"
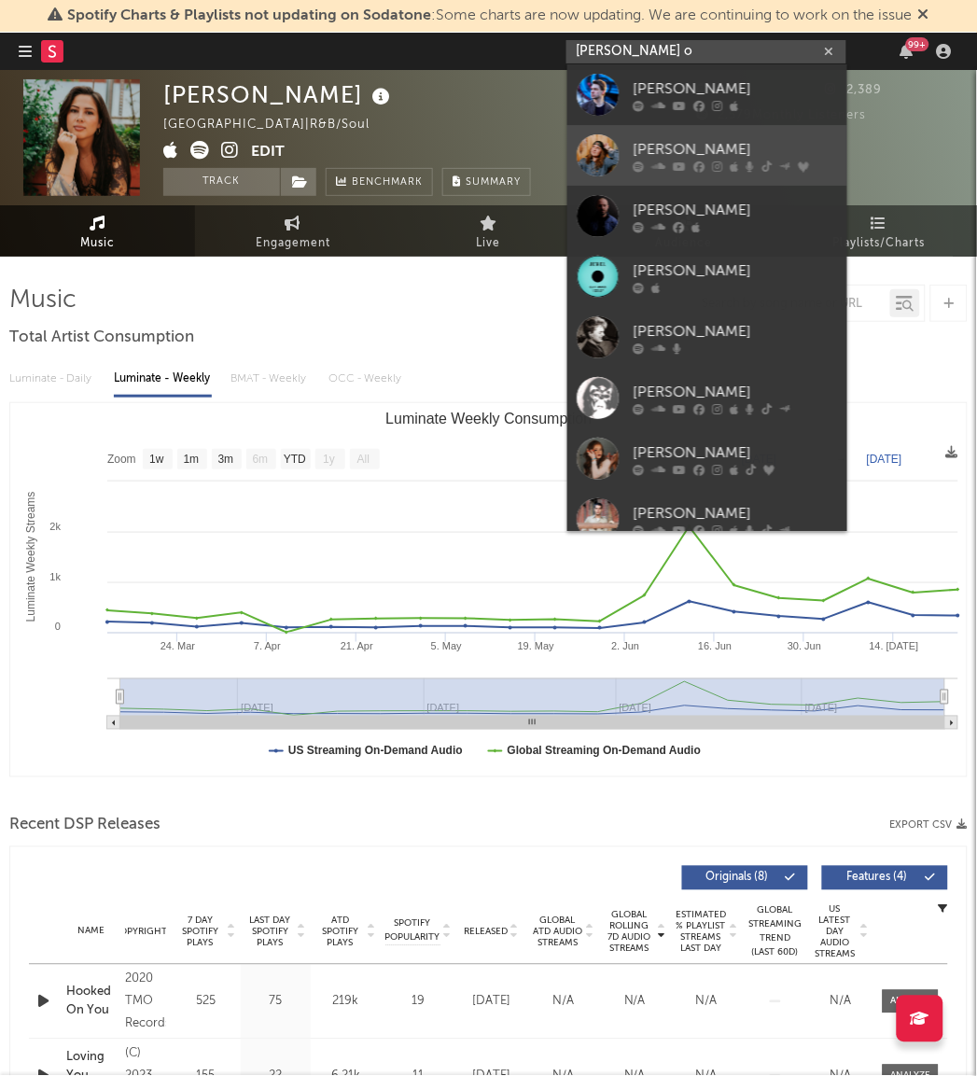
type input "harper o"
click at [640, 144] on div "Harper O'Neill" at bounding box center [735, 149] width 205 height 22
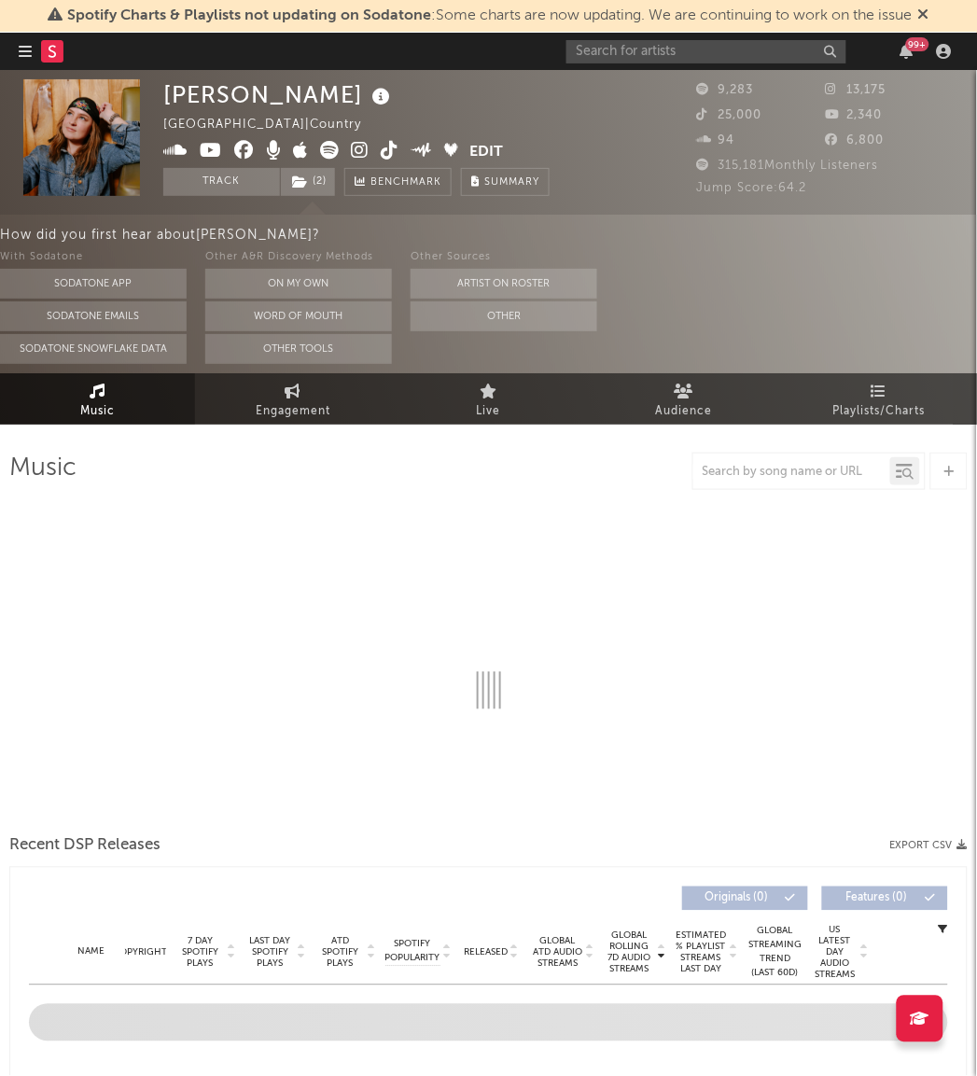
select select "6m"
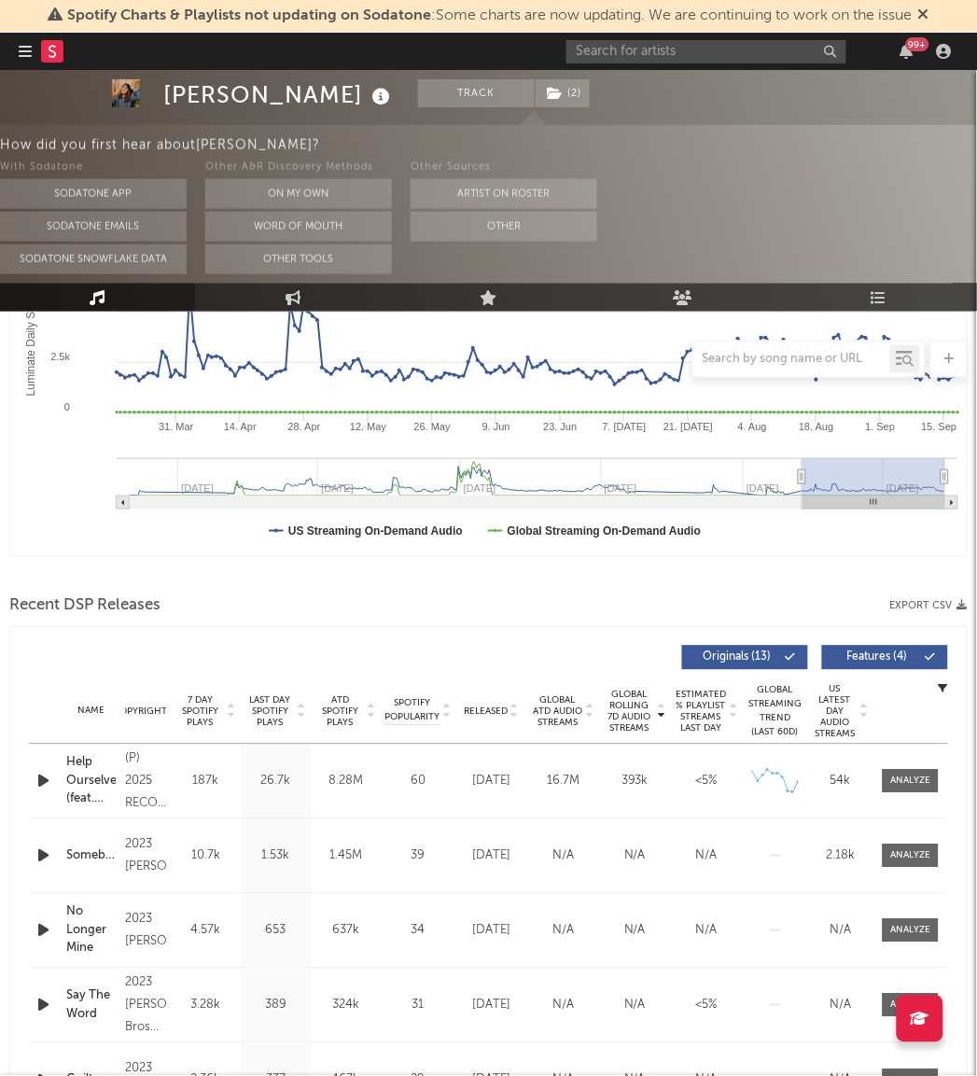
scroll to position [389, 0]
click at [901, 786] on div at bounding box center [911, 781] width 40 height 14
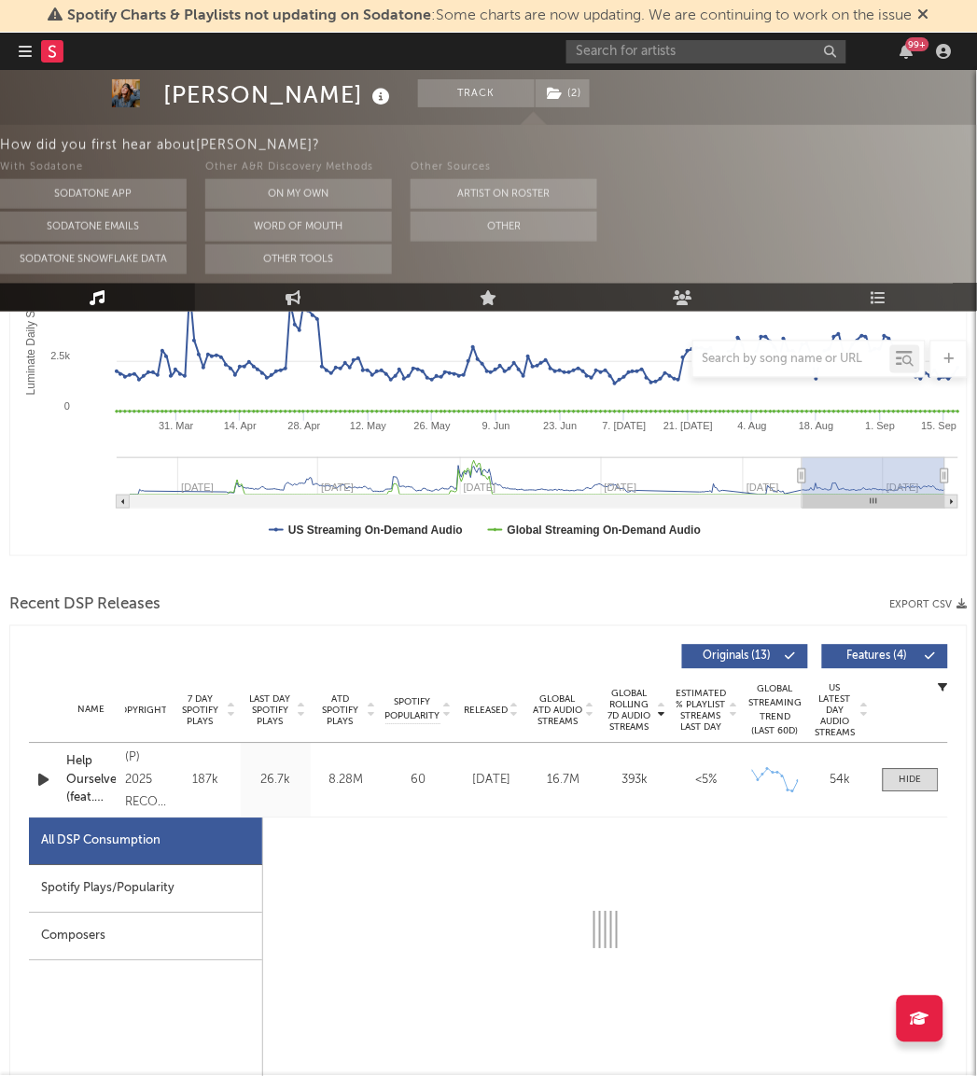
select select "6m"
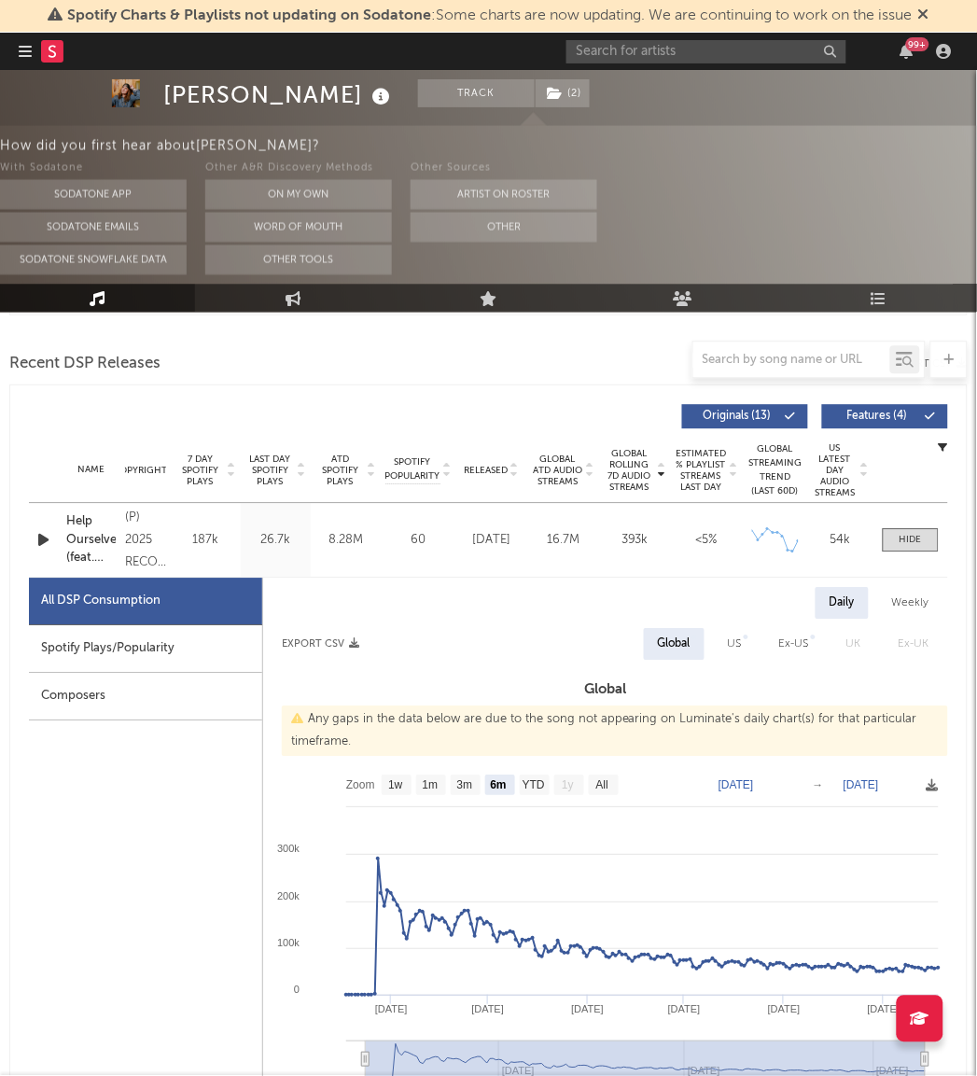
scroll to position [632, 0]
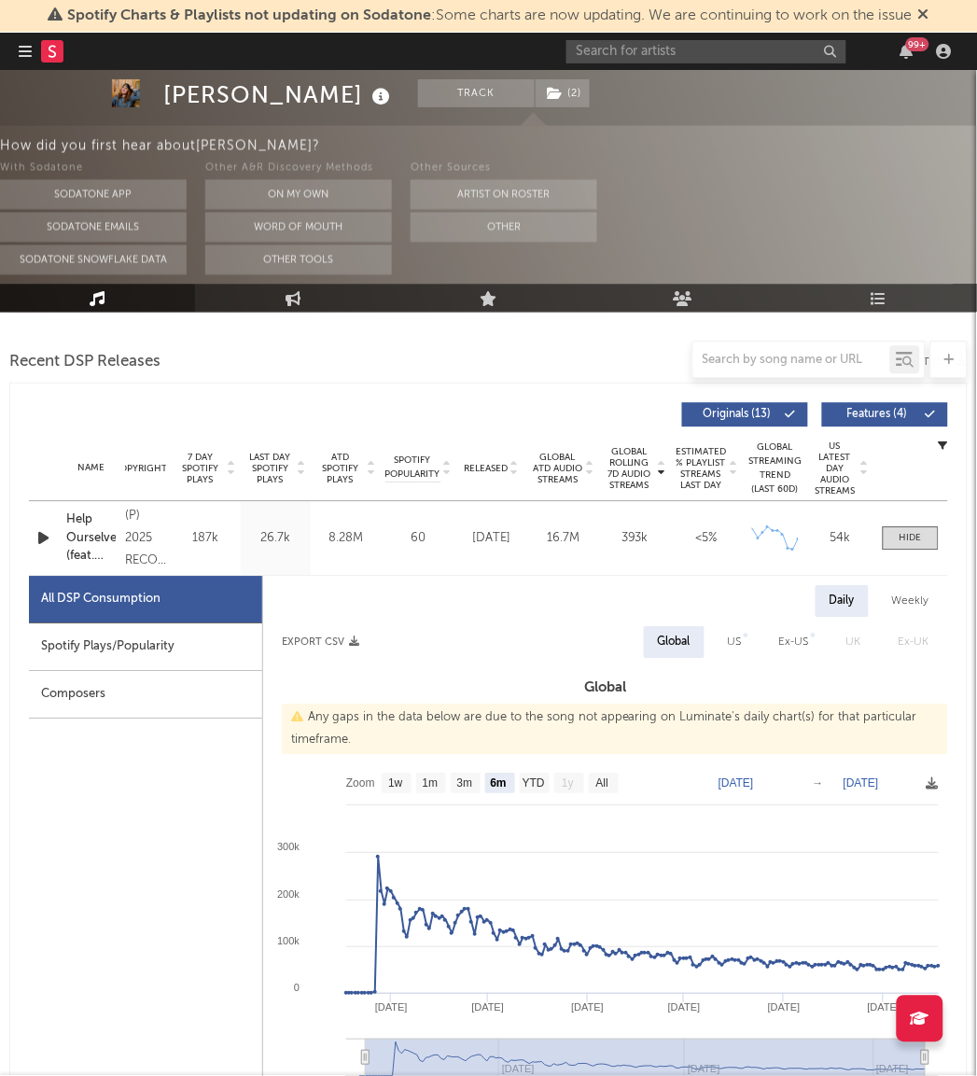
click at [140, 709] on div "Composers" at bounding box center [145, 695] width 233 height 48
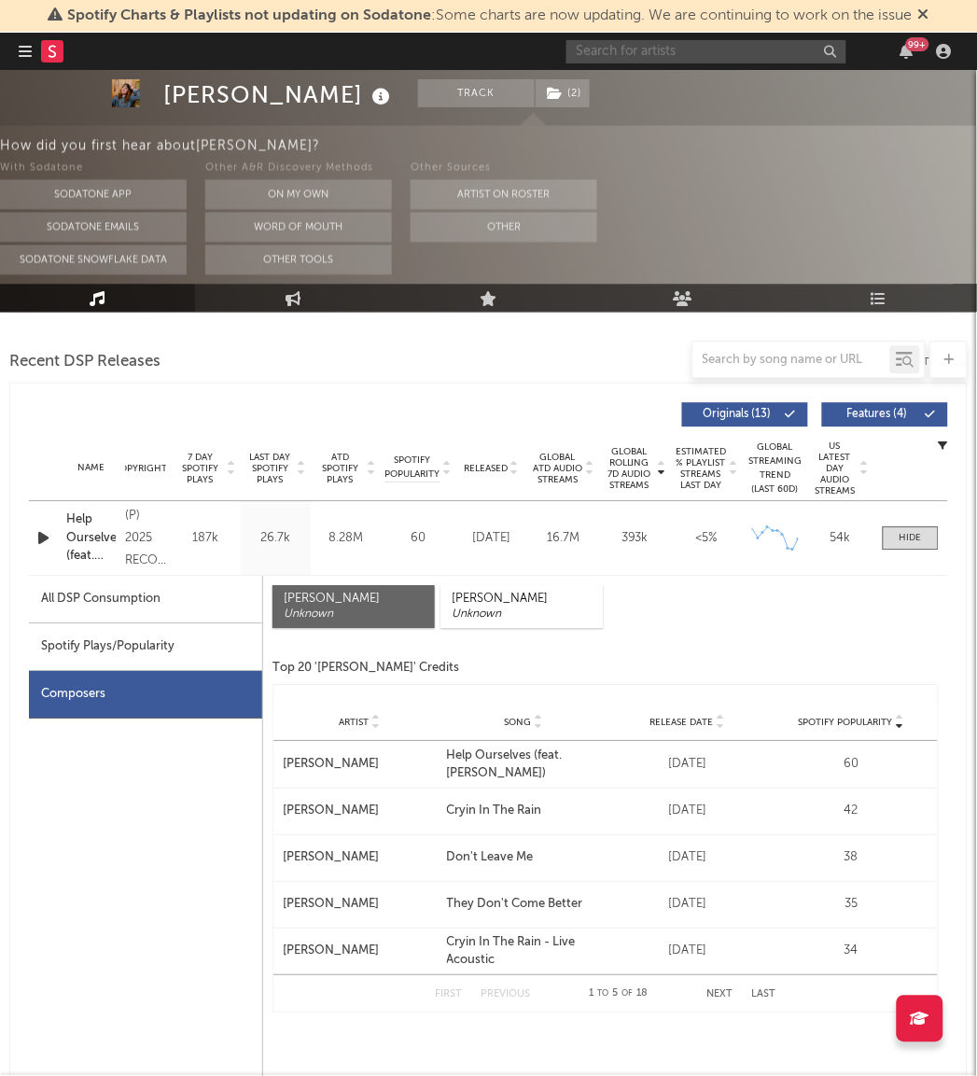
click at [631, 59] on input "text" at bounding box center [706, 51] width 280 height 23
paste input "Surfing For Daisy"
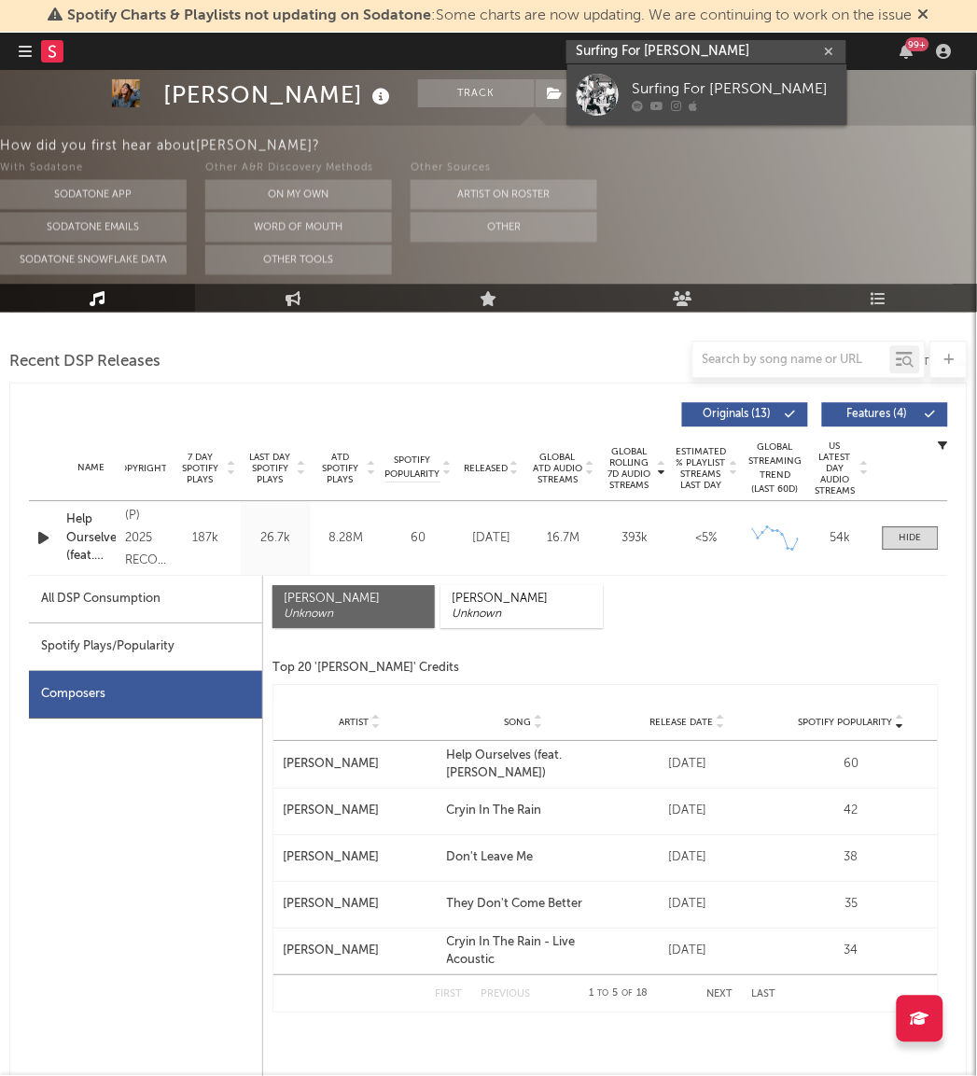
type input "Surfing For Daisy"
click at [623, 80] on link "Surfing For Daisy" at bounding box center [707, 94] width 280 height 61
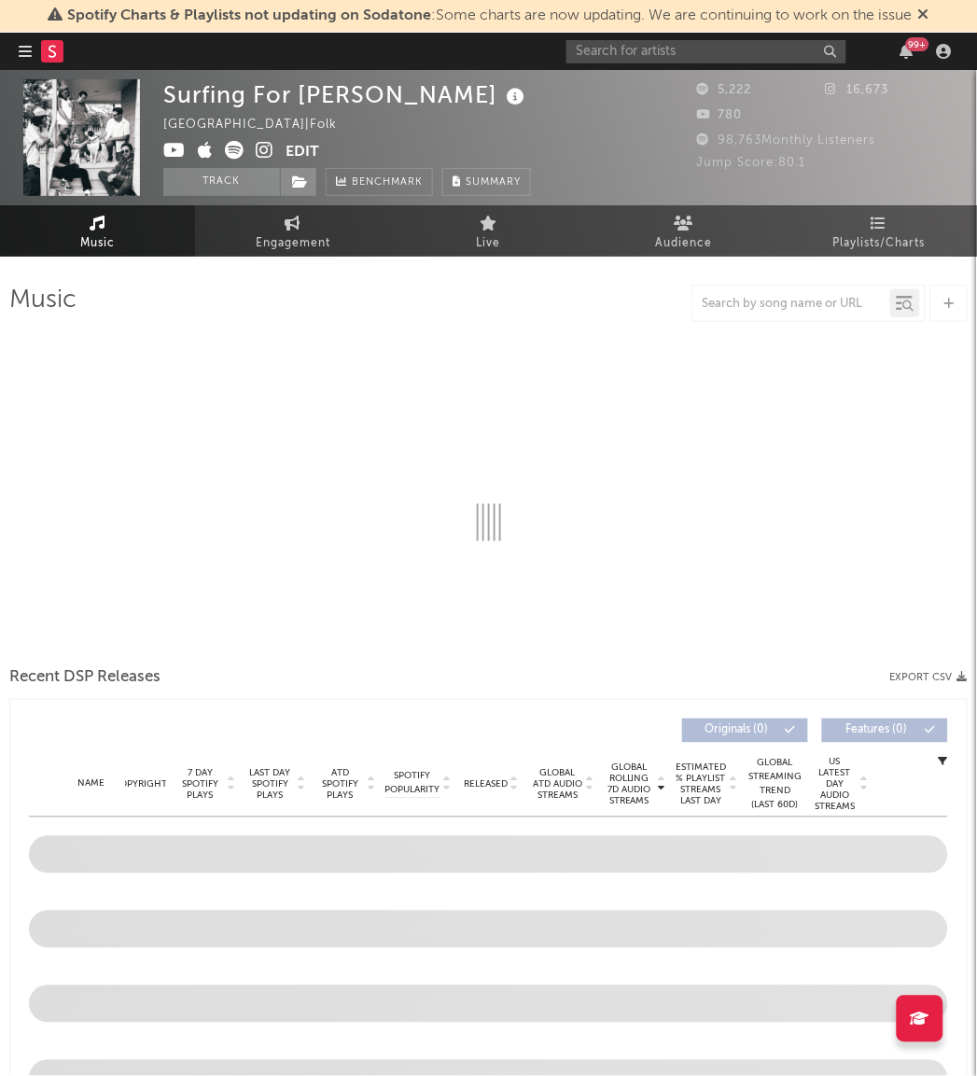
select select "6m"
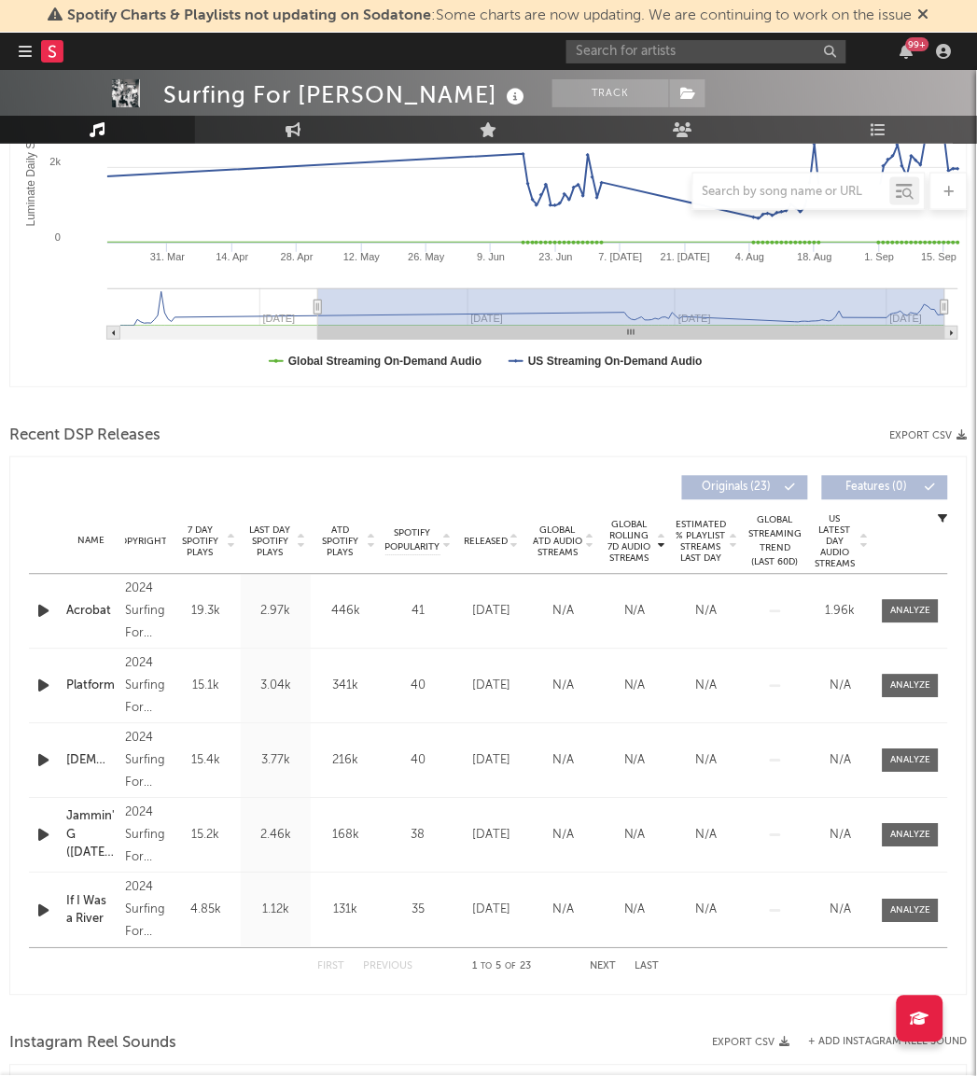
scroll to position [392, 0]
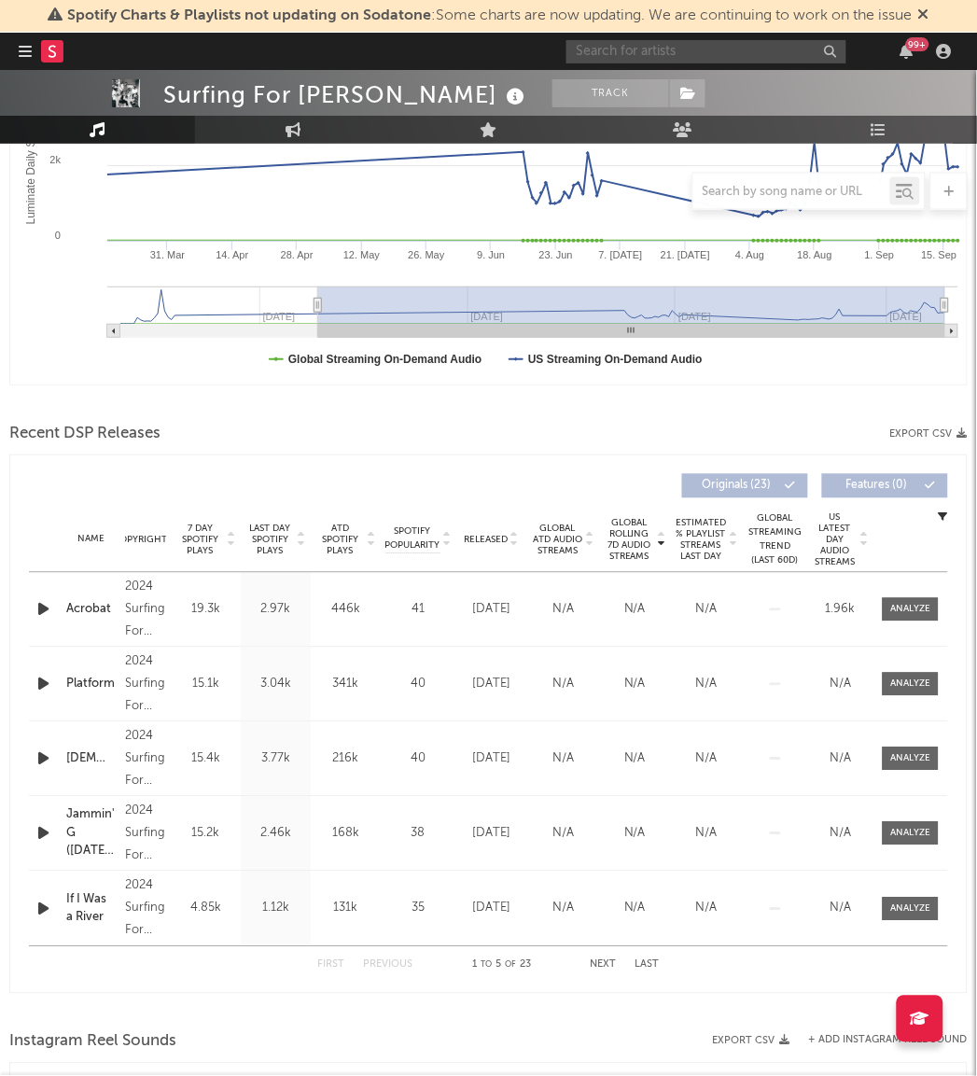
click at [629, 49] on input "text" at bounding box center [706, 51] width 280 height 23
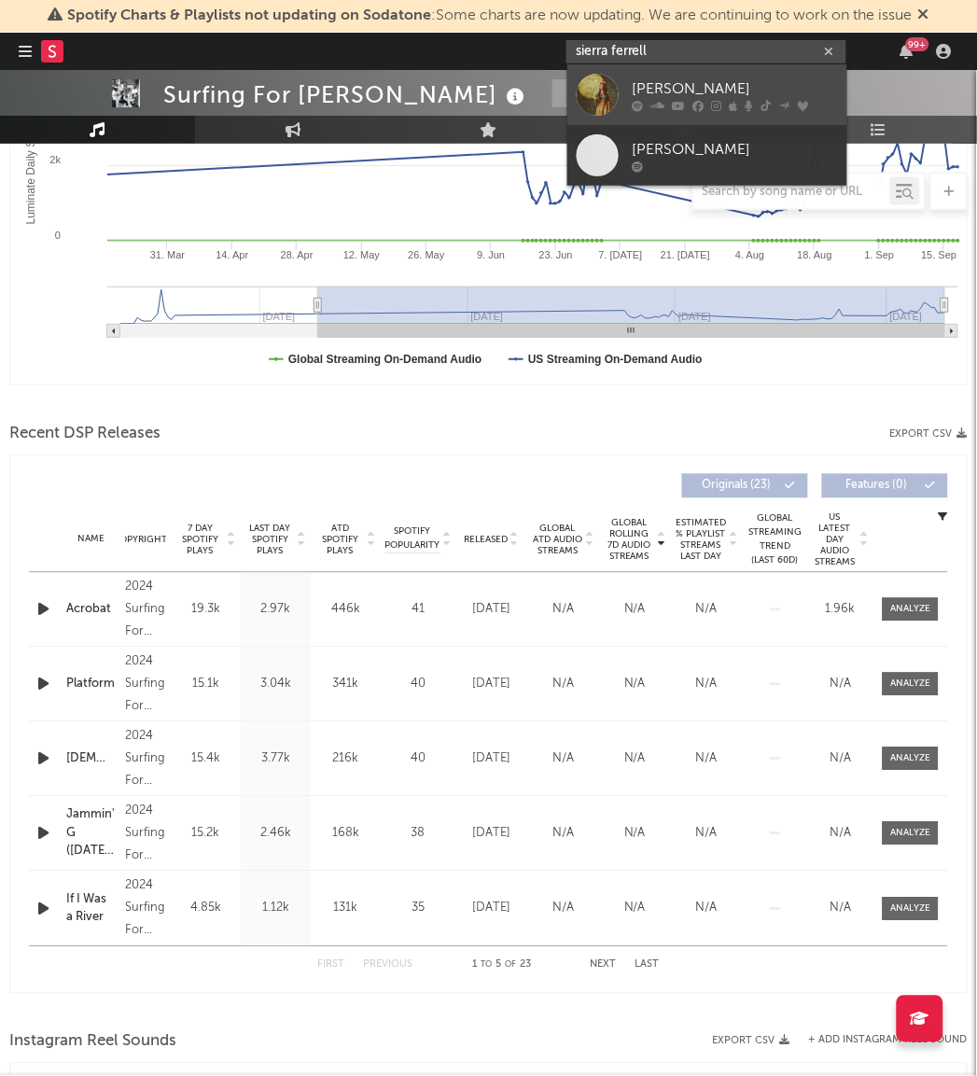
type input "sierra ferrell"
click at [590, 82] on div at bounding box center [598, 95] width 42 height 42
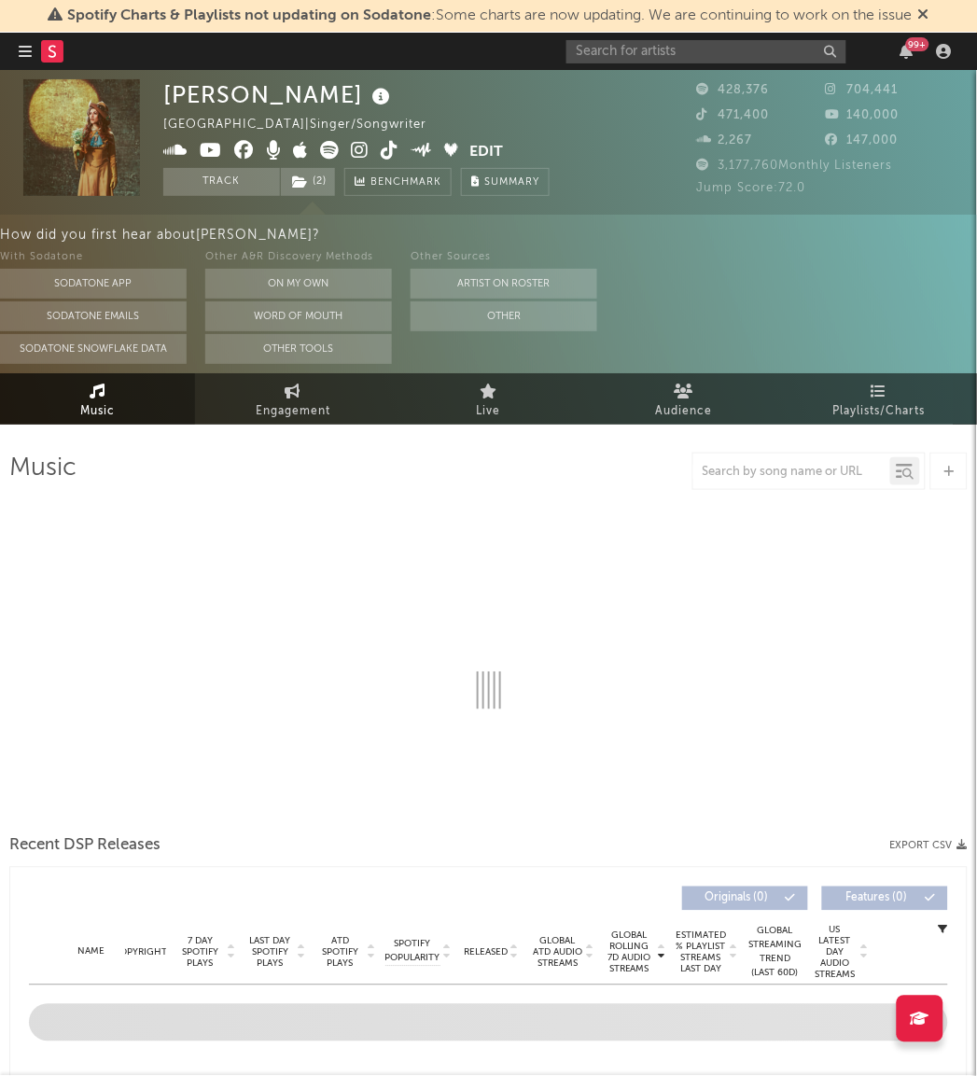
select select "6m"
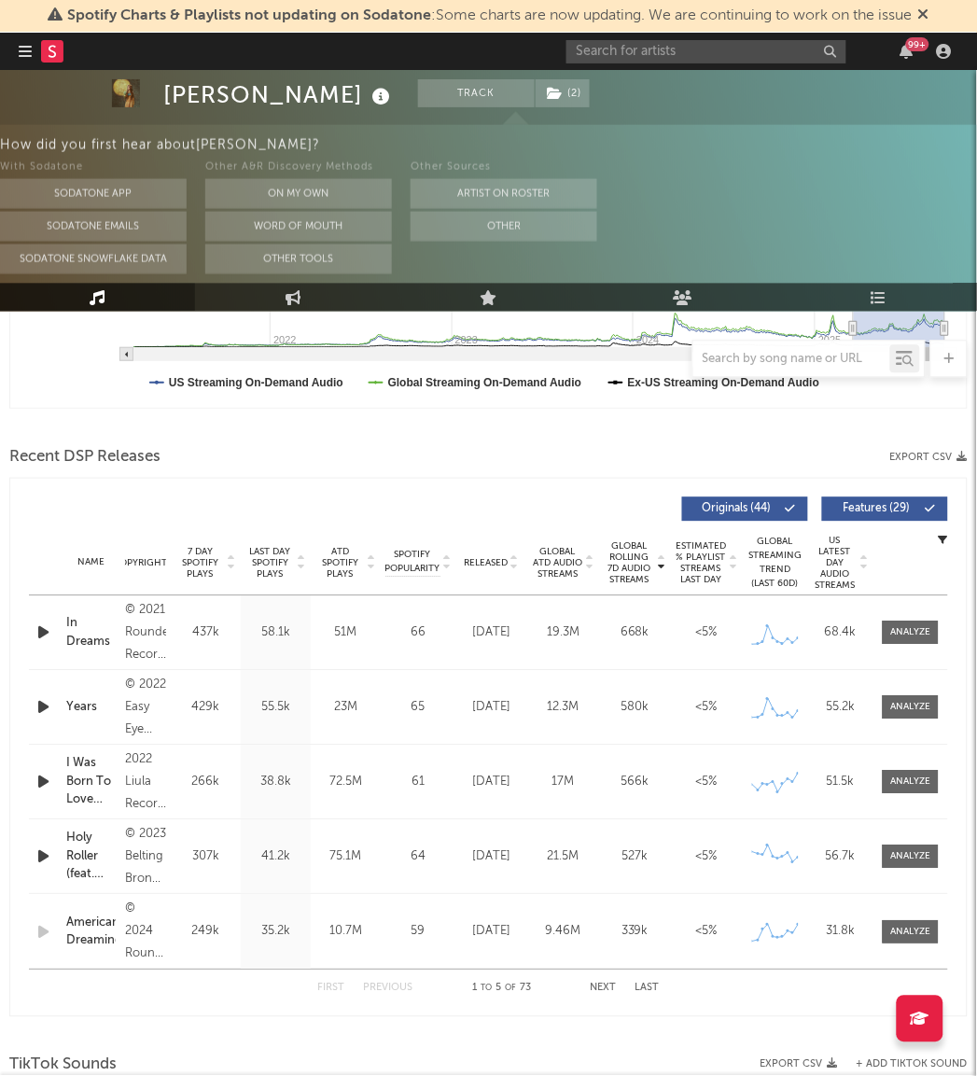
scroll to position [537, 0]
click at [273, 551] on span "Last Day Spotify Plays" at bounding box center [269, 563] width 49 height 34
click at [199, 551] on span "7 Day Spotify Plays" at bounding box center [199, 563] width 49 height 34
click at [488, 564] on span "Released" at bounding box center [486, 562] width 44 height 11
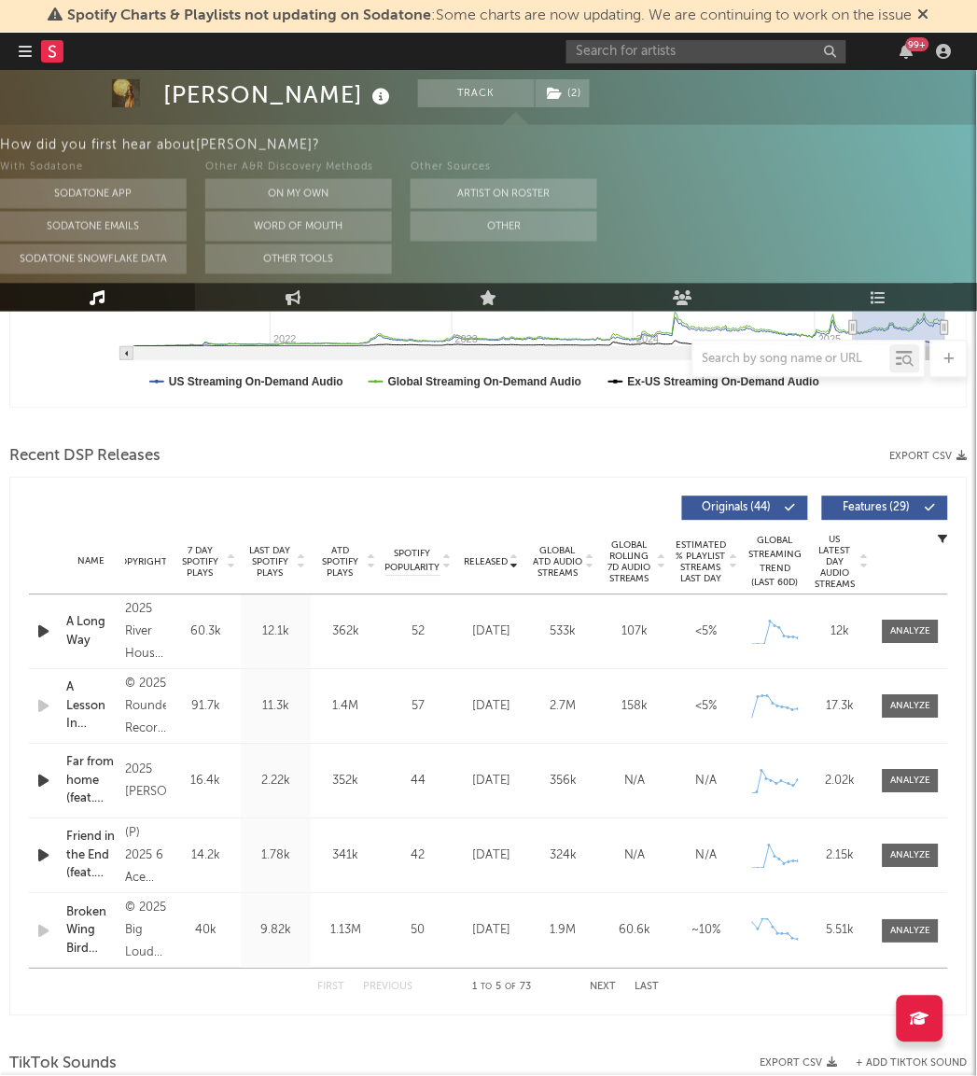
scroll to position [537, 0]
click at [638, 565] on span "Global Rolling 7D Audio Streams" at bounding box center [629, 563] width 51 height 45
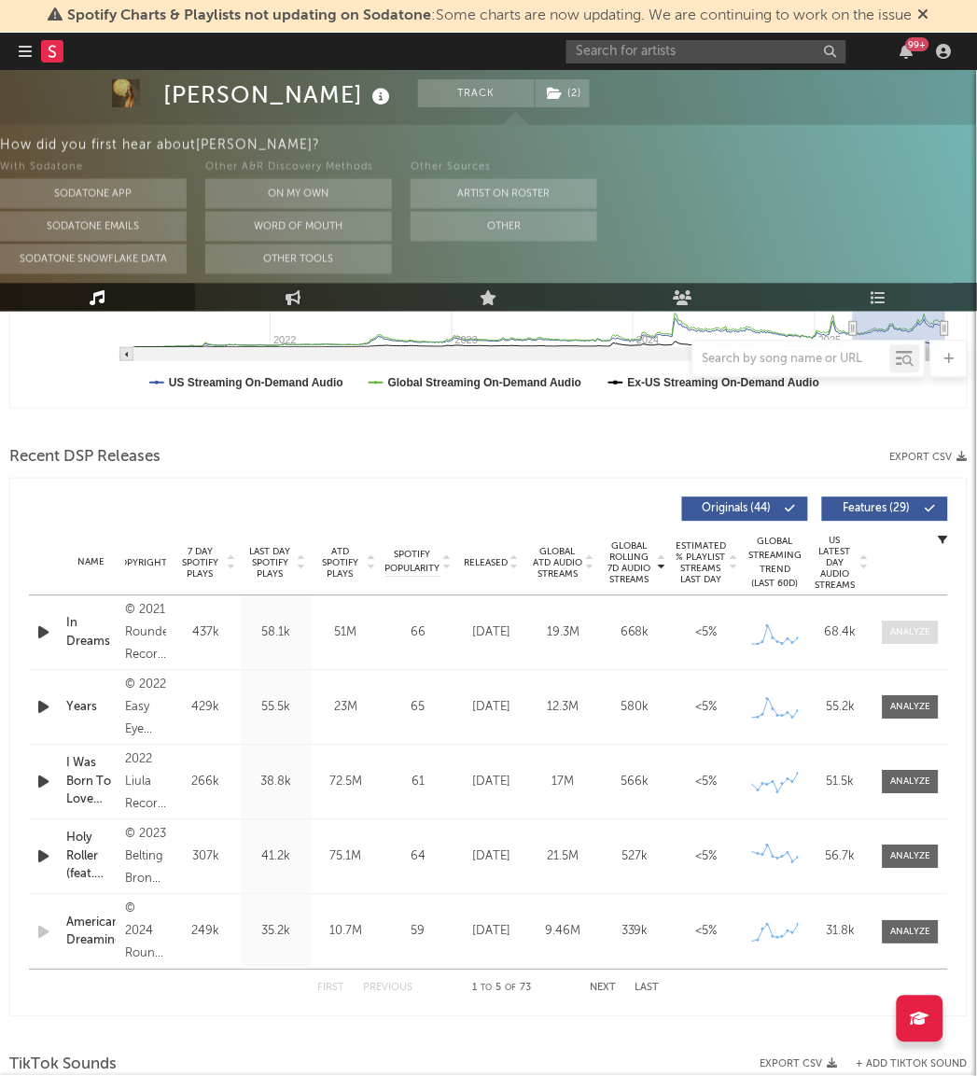
click at [915, 637] on div at bounding box center [911, 633] width 40 height 14
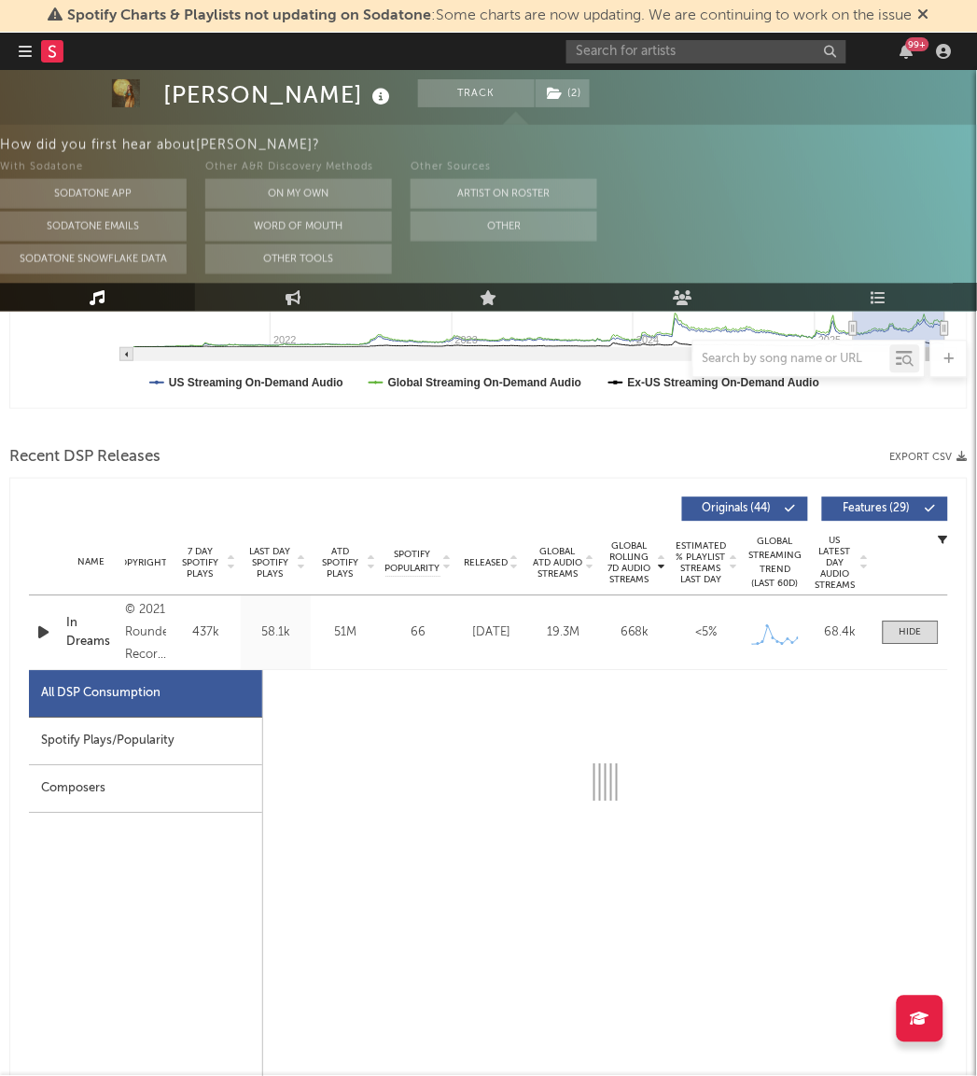
select select "6m"
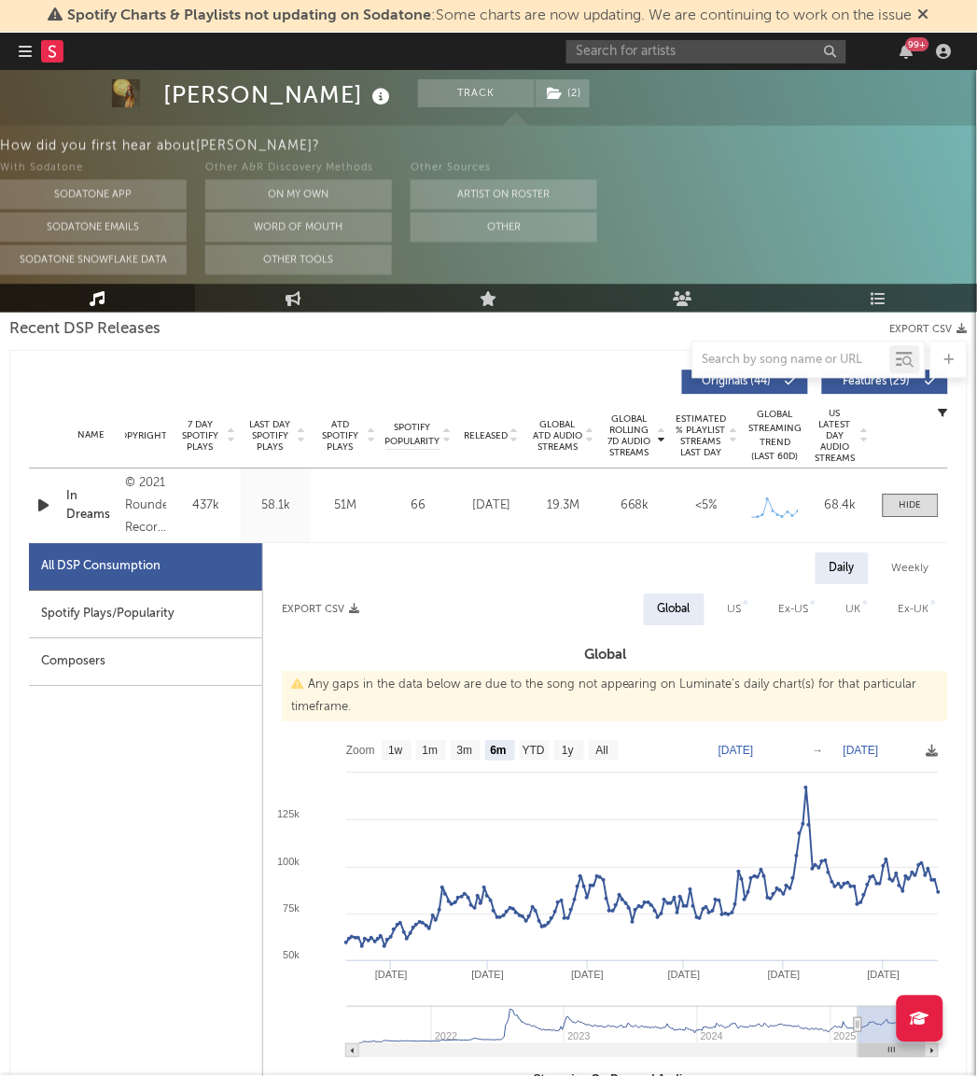
scroll to position [665, 0]
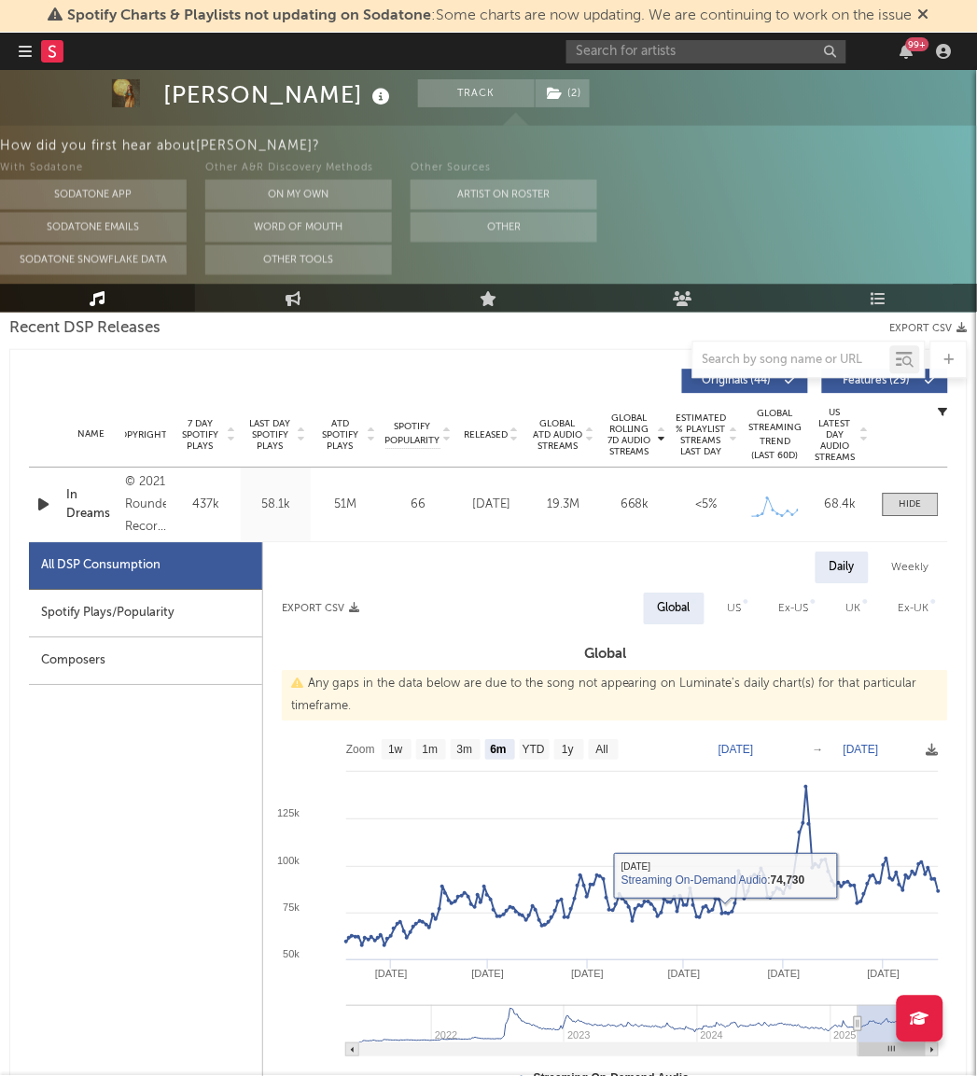
click at [184, 649] on div "Composers" at bounding box center [145, 661] width 233 height 48
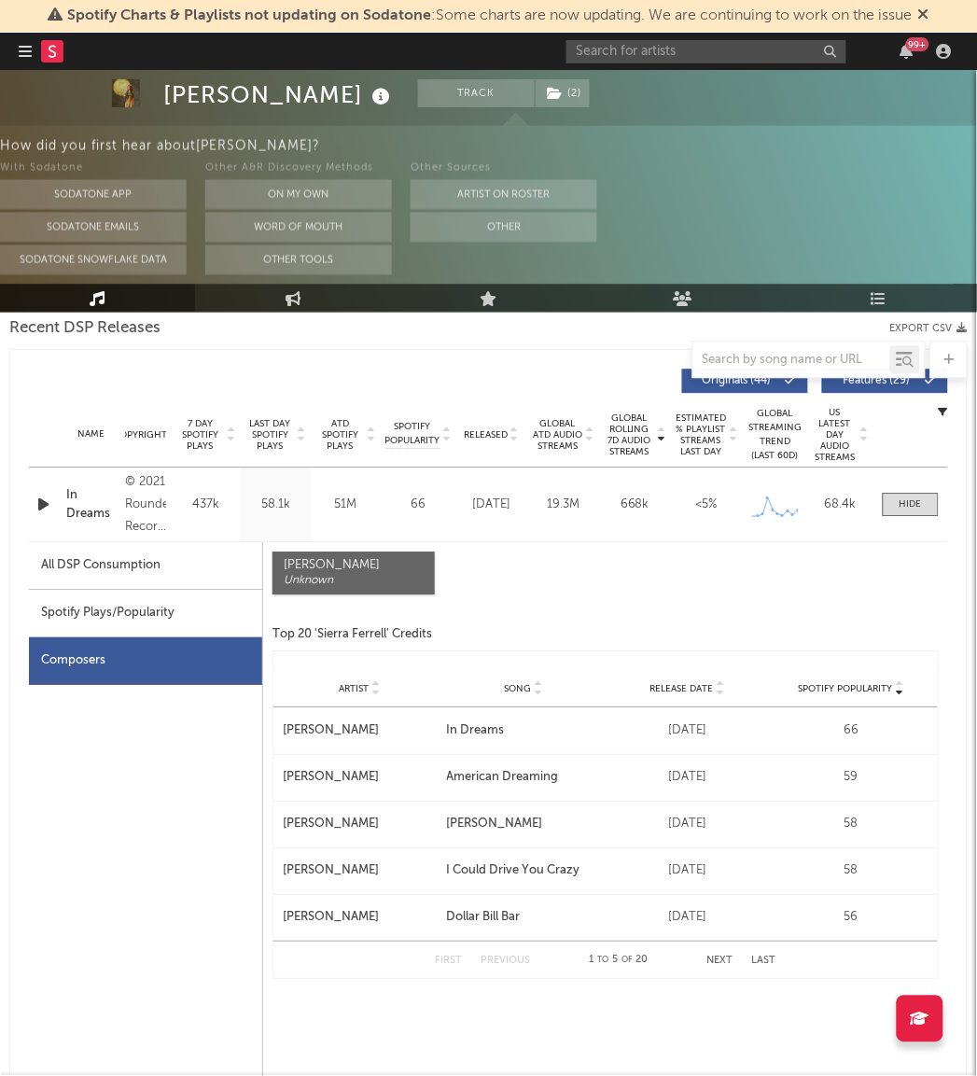
click at [290, 414] on div "Name Copyright Label Album Names Composer Names 7 Day Spotify Plays Last Day Sp…" at bounding box center [488, 434] width 919 height 65
click at [272, 433] on span "Last Day Spotify Plays" at bounding box center [269, 435] width 49 height 34
click at [892, 514] on span at bounding box center [911, 504] width 56 height 23
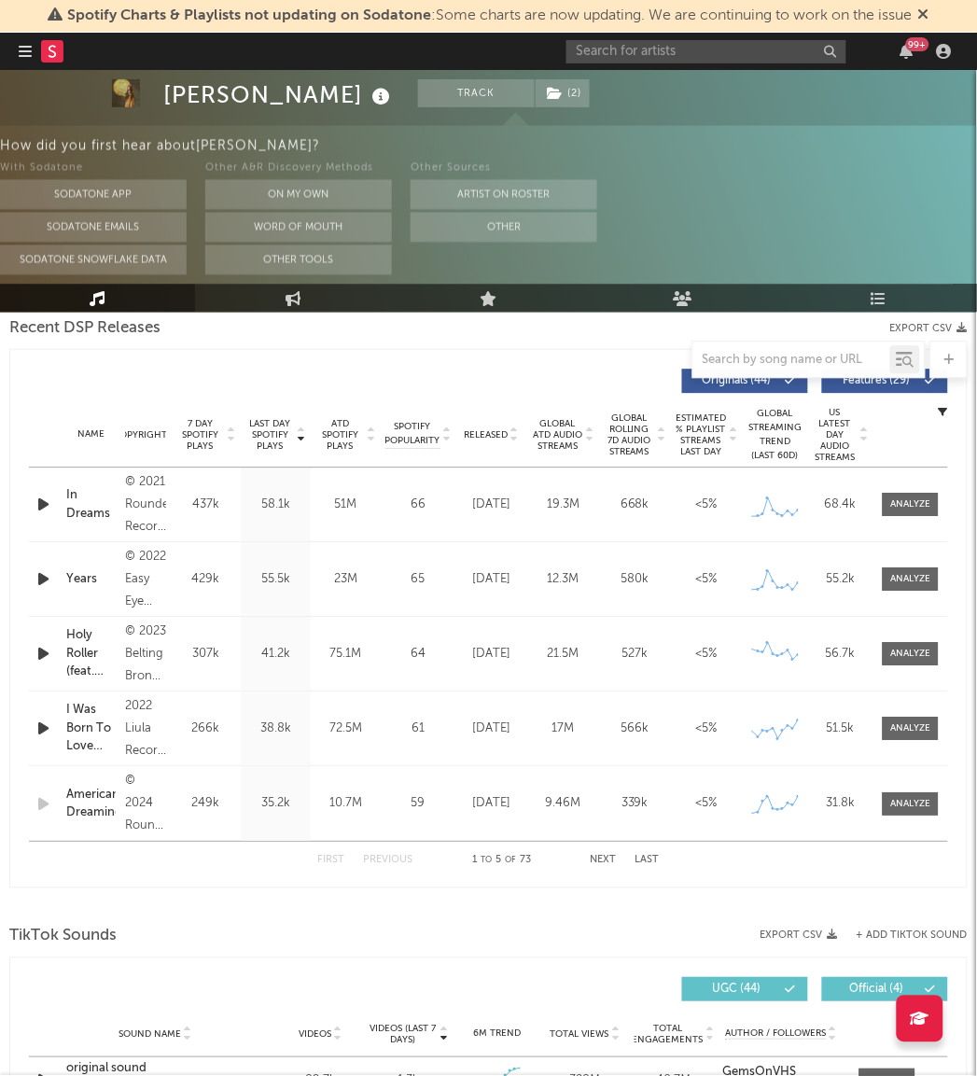
click at [200, 440] on span "7 Day Spotify Plays" at bounding box center [199, 435] width 49 height 34
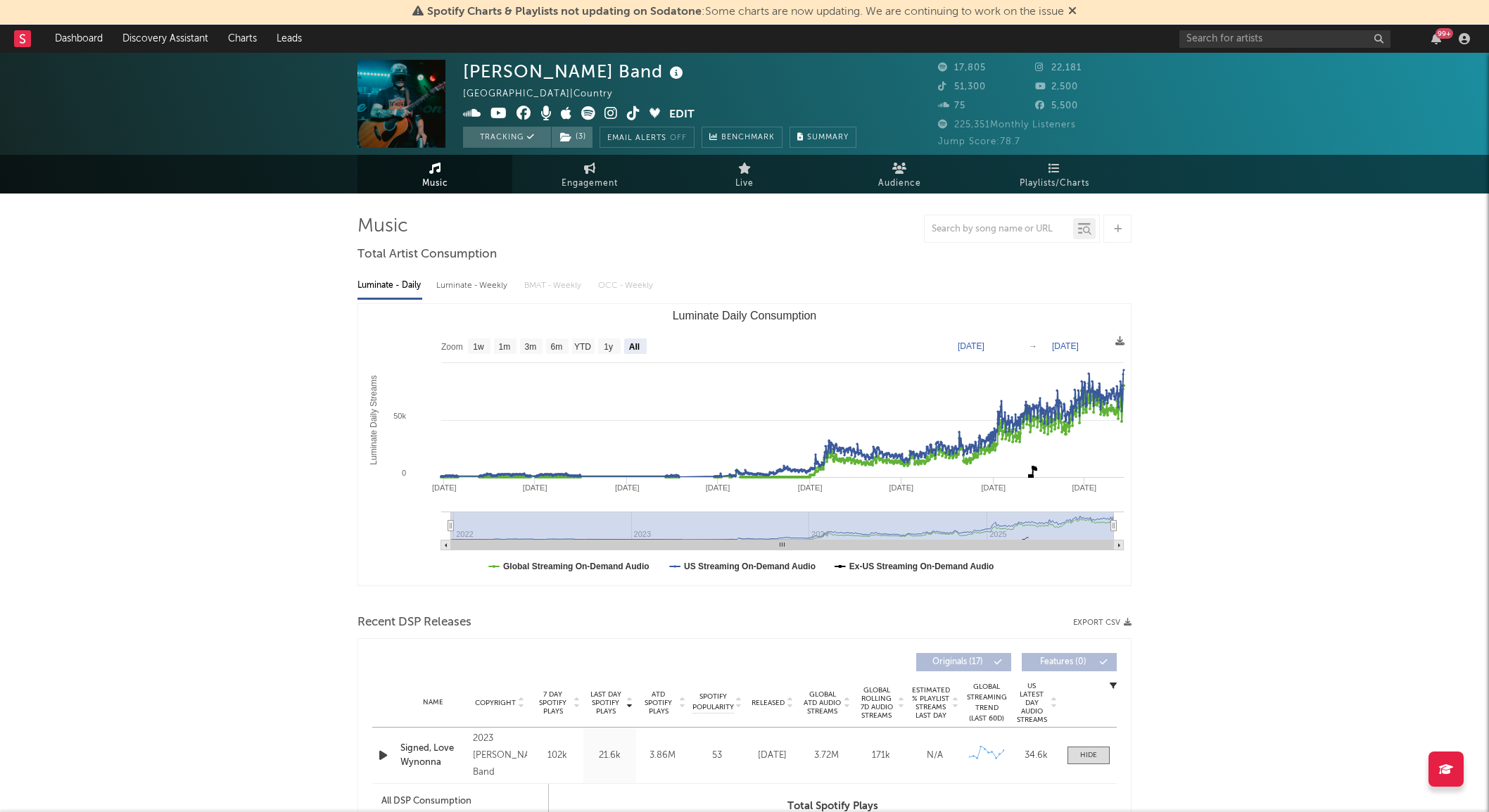
select select "All"
select select "1w"
